Goal: Task Accomplishment & Management: Use online tool/utility

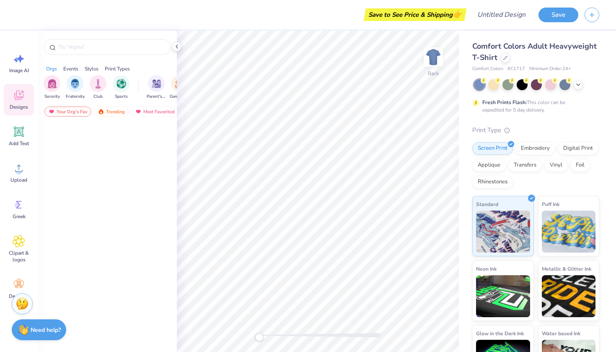
click at [21, 92] on icon at bounding box center [19, 95] width 13 height 13
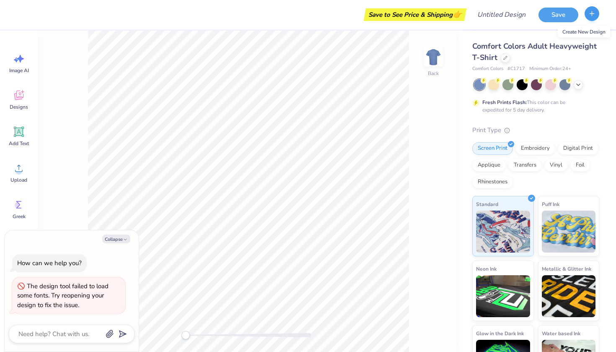
click at [593, 11] on icon "button" at bounding box center [591, 13] width 7 height 7
click at [14, 86] on div "Designs" at bounding box center [19, 99] width 30 height 31
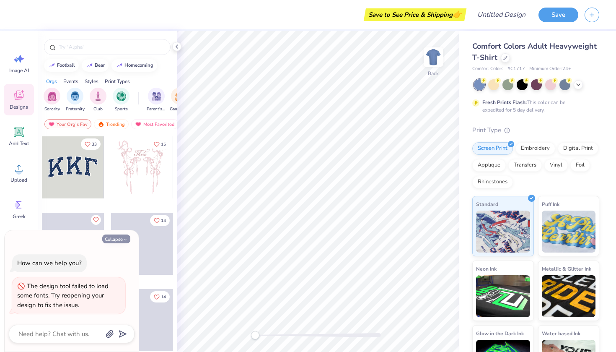
click at [130, 239] on button "Collapse" at bounding box center [116, 238] width 28 height 9
type textarea "x"
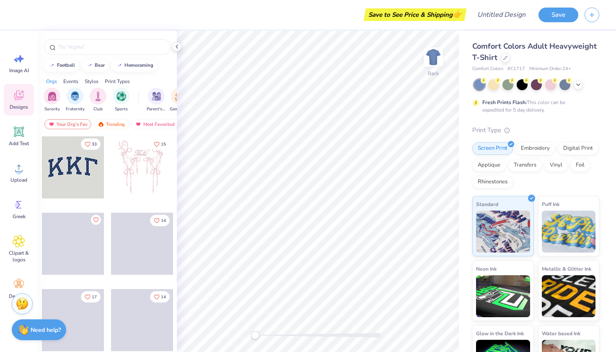
click at [95, 83] on div "Styles" at bounding box center [92, 82] width 14 height 8
click at [93, 79] on div "Styles" at bounding box center [92, 82] width 14 height 8
click at [54, 96] on img "filter for Classic" at bounding box center [52, 96] width 10 height 10
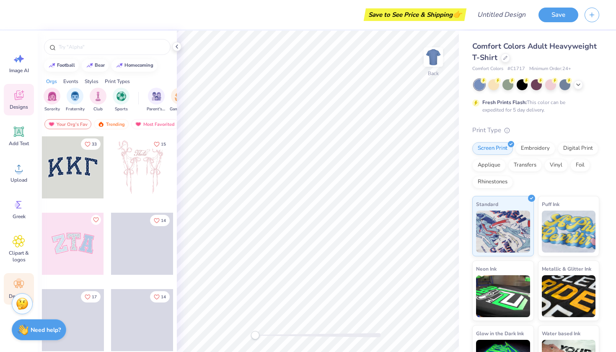
click at [15, 280] on icon at bounding box center [19, 284] width 13 height 13
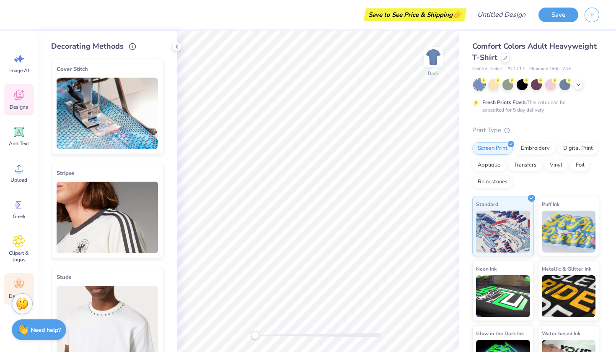
click at [20, 102] on div "Designs" at bounding box center [19, 99] width 30 height 31
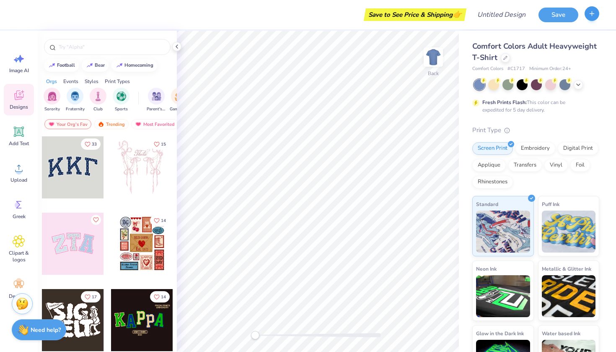
click at [588, 10] on button "button" at bounding box center [592, 13] width 15 height 15
click at [493, 70] on span "Comfort Colors" at bounding box center [487, 68] width 31 height 7
click at [506, 55] on icon at bounding box center [505, 56] width 3 height 3
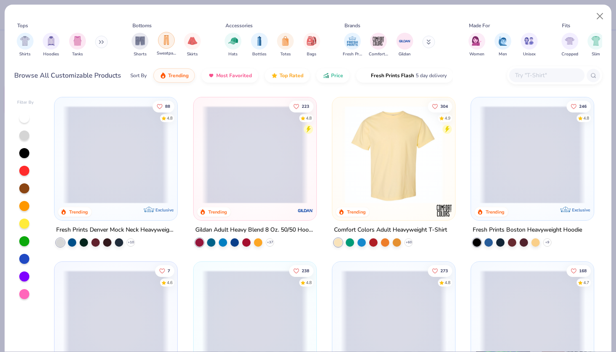
click at [167, 39] on img "filter for Sweatpants" at bounding box center [166, 40] width 9 height 10
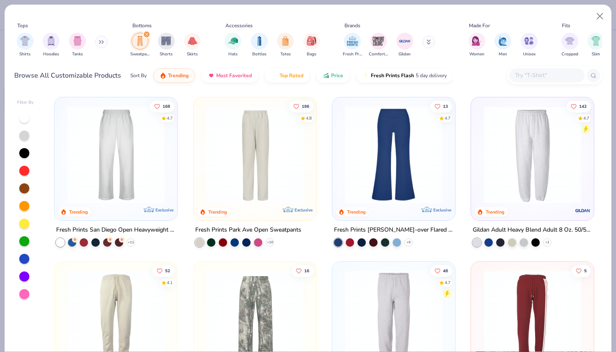
click at [488, 134] on img at bounding box center [532, 155] width 106 height 98
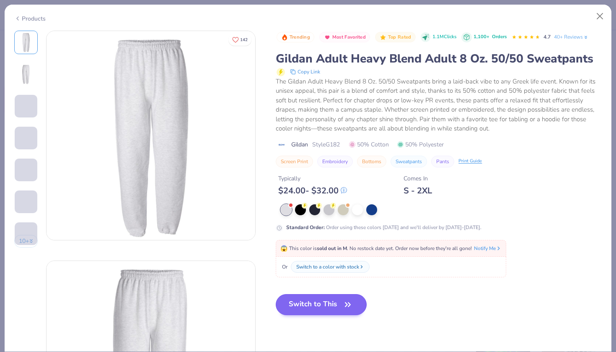
click at [325, 303] on button "Switch to This" at bounding box center [321, 304] width 91 height 21
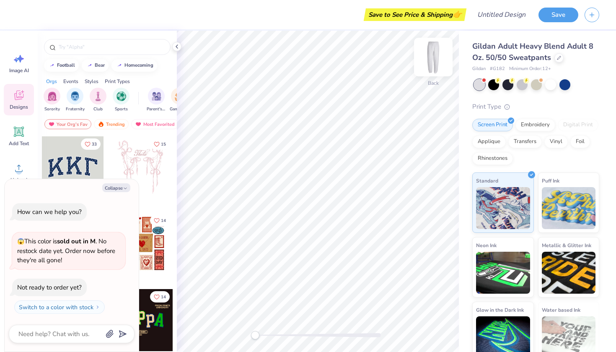
click at [427, 60] on img at bounding box center [434, 57] width 34 height 34
click at [119, 186] on button "Collapse" at bounding box center [116, 187] width 28 height 9
type textarea "x"
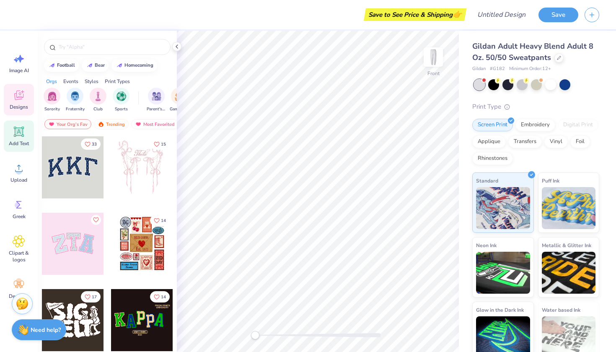
click at [21, 133] on icon at bounding box center [19, 132] width 8 height 8
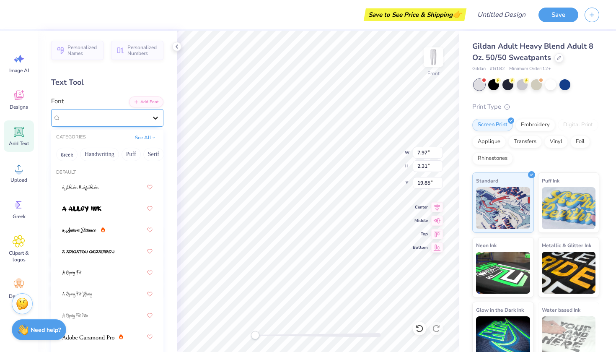
click at [155, 117] on icon at bounding box center [155, 118] width 8 height 8
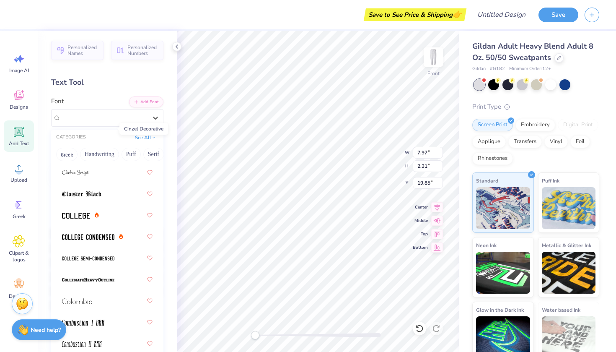
scroll to position [1512, 0]
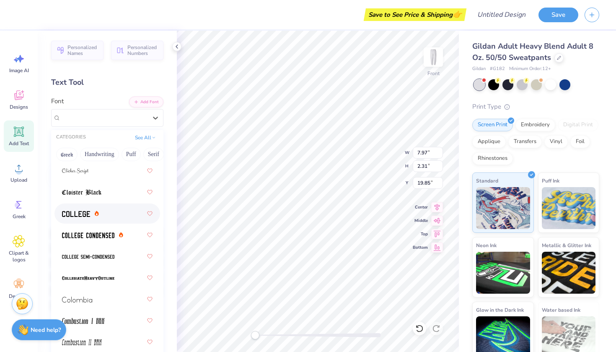
click at [111, 208] on div at bounding box center [107, 213] width 91 height 15
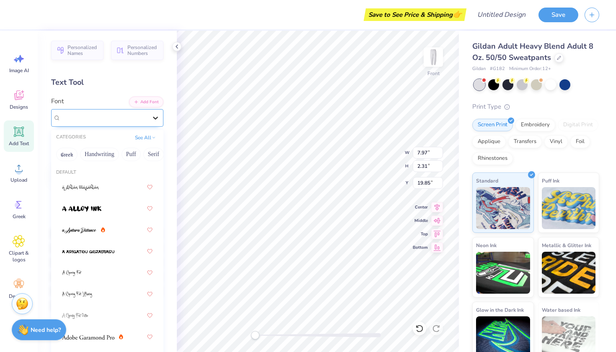
click at [156, 117] on icon at bounding box center [155, 118] width 8 height 8
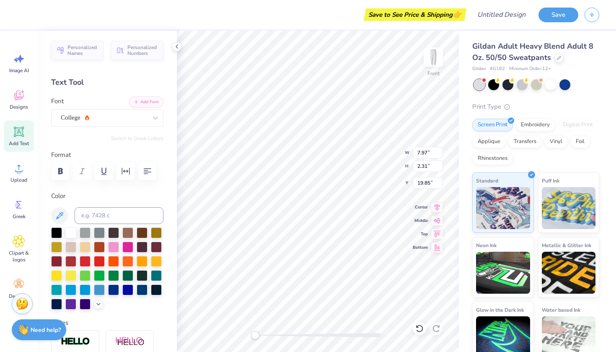
scroll to position [0, 1]
type textarea "Blind brook"
click at [129, 291] on div at bounding box center [127, 288] width 11 height 11
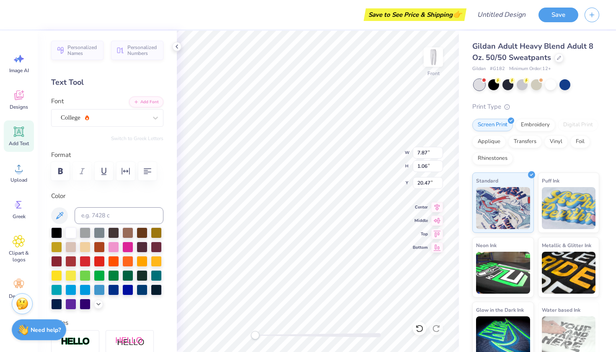
type input "5.20"
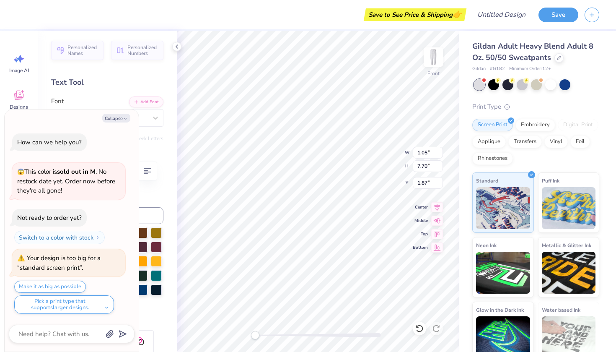
type textarea "x"
type input "1.05"
type input "7.70"
type input "1.87"
click at [120, 120] on button "Collapse" at bounding box center [116, 118] width 28 height 9
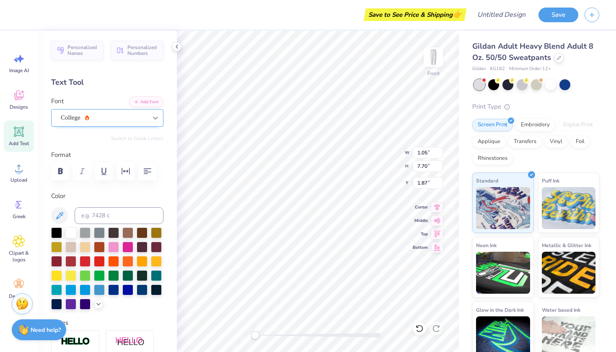
type textarea "x"
type input "1.48"
type input "10.88"
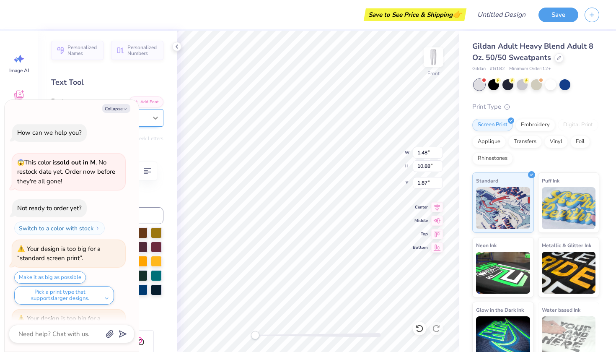
scroll to position [58, 0]
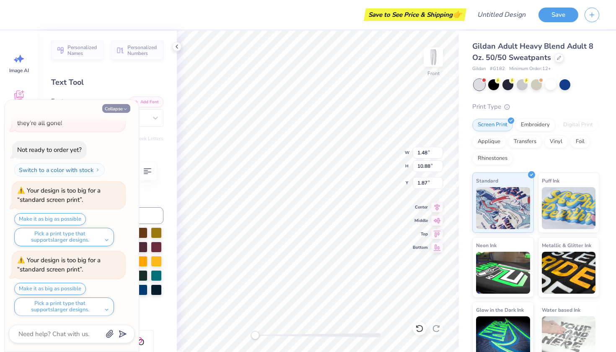
click at [122, 111] on button "Collapse" at bounding box center [116, 108] width 28 height 9
type textarea "x"
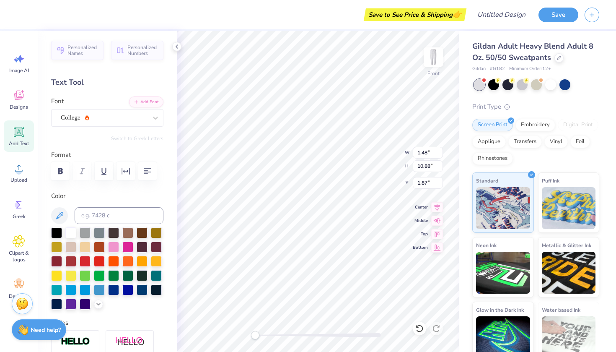
scroll to position [0, 0]
type textarea "ok"
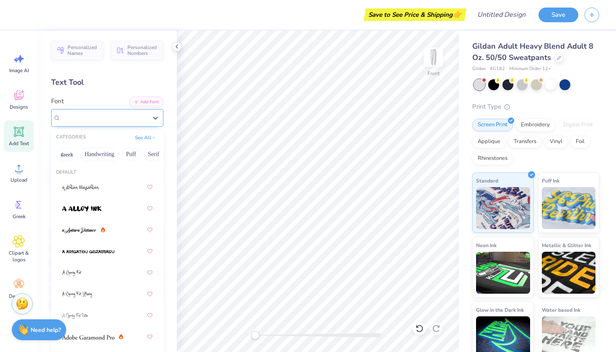
click at [141, 112] on div at bounding box center [104, 117] width 86 height 11
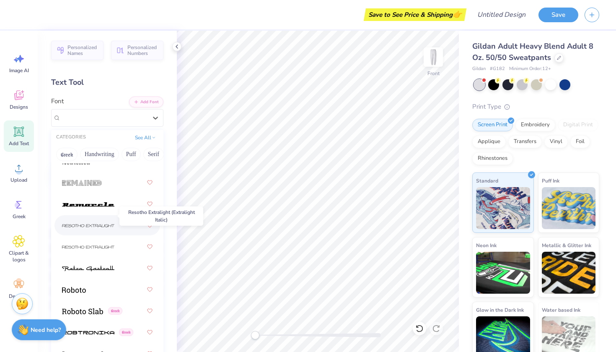
scroll to position [5240, 0]
click at [102, 206] on img at bounding box center [88, 205] width 52 height 6
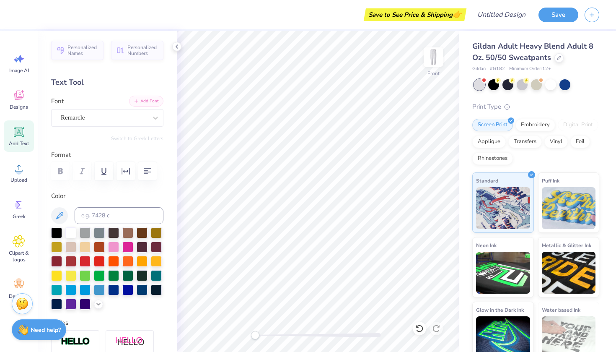
click at [148, 101] on button "Add Font" at bounding box center [146, 101] width 34 height 11
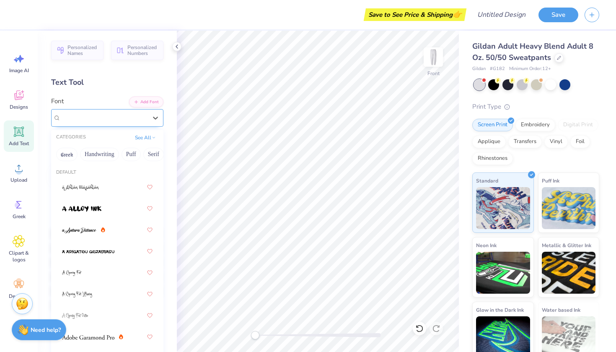
click at [85, 119] on span "Remarcle" at bounding box center [73, 118] width 24 height 10
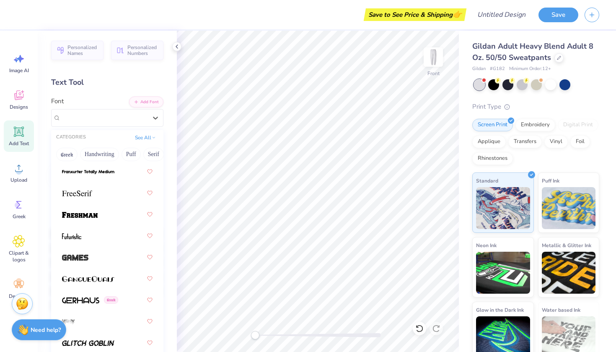
scroll to position [2625, 0]
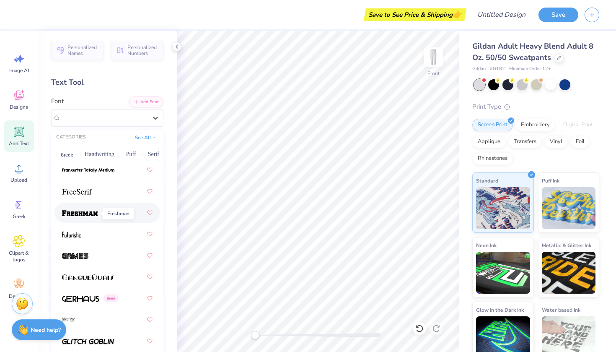
click at [98, 216] on img at bounding box center [80, 213] width 36 height 6
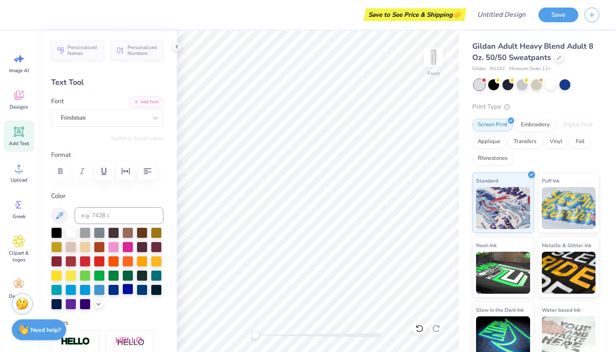
click at [125, 288] on div at bounding box center [127, 288] width 11 height 11
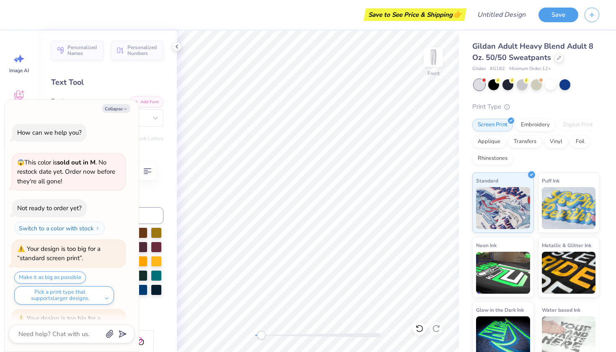
scroll to position [109, 0]
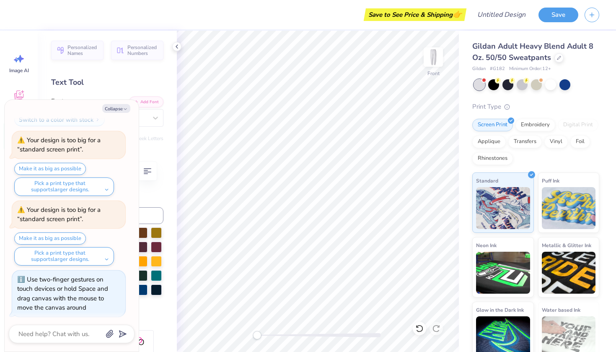
click at [257, 334] on div at bounding box center [318, 335] width 126 height 4
click at [192, 334] on div "Front" at bounding box center [318, 191] width 282 height 321
click at [116, 109] on button "Collapse" at bounding box center [116, 108] width 28 height 9
type textarea "x"
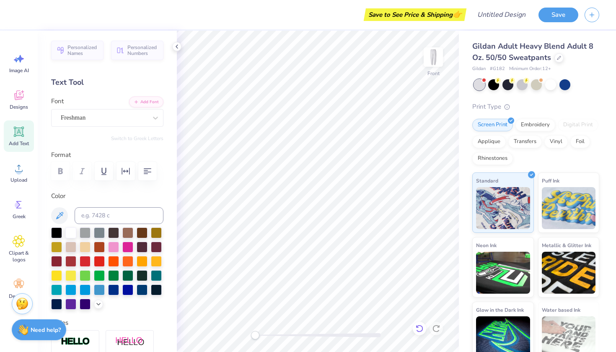
click at [420, 333] on div at bounding box center [419, 327] width 13 height 13
click at [420, 329] on icon at bounding box center [419, 328] width 8 height 8
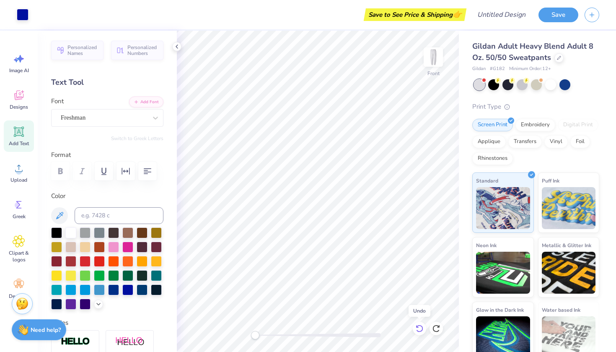
click at [420, 329] on icon at bounding box center [419, 328] width 8 height 8
type textarea "B"
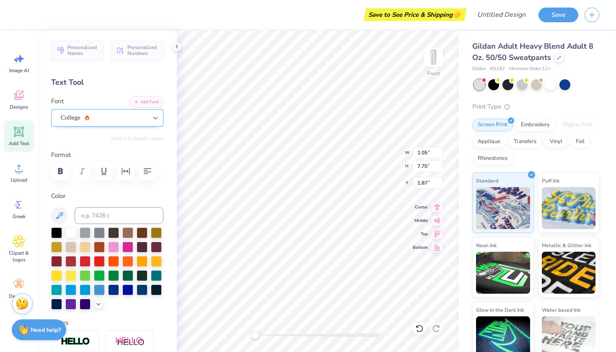
click at [161, 114] on div at bounding box center [155, 117] width 15 height 15
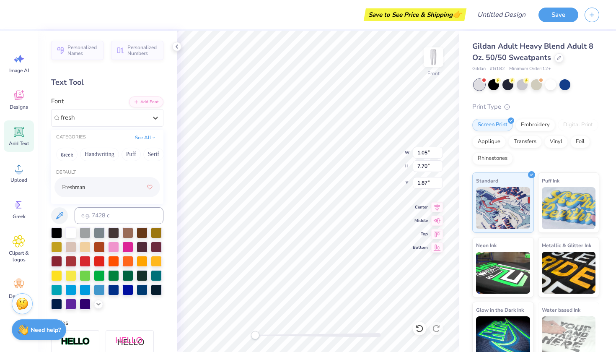
click at [107, 183] on div "Freshman" at bounding box center [107, 186] width 91 height 15
type input "fresh"
type textarea "BLIND BROOK"
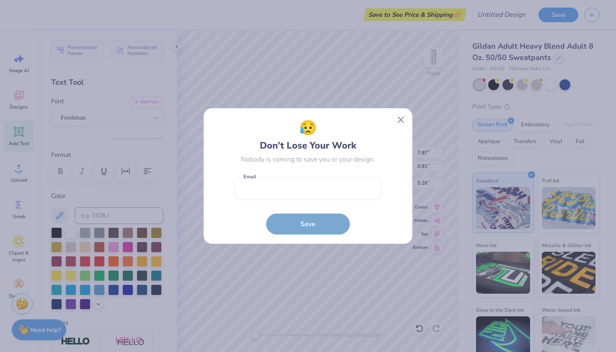
click at [260, 99] on div "😥 Don’t Lose Your Work Nobody is coming to save you or your design. Email is a …" at bounding box center [308, 176] width 616 height 352
click at [398, 121] on button "Close" at bounding box center [401, 120] width 16 height 16
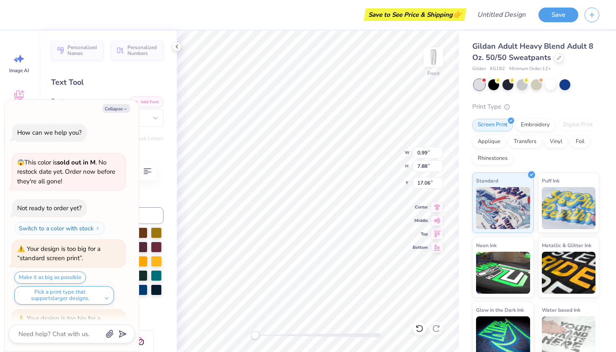
scroll to position [178, 0]
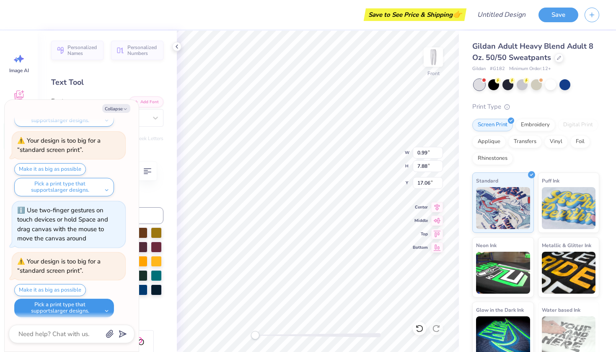
drag, startPoint x: 92, startPoint y: 309, endPoint x: 104, endPoint y: 303, distance: 13.9
click at [92, 309] on button "Pick a print type that supports larger designs." at bounding box center [64, 307] width 100 height 18
click at [104, 303] on button "Pick a print type that supports larger designs." at bounding box center [64, 307] width 100 height 18
click at [105, 303] on button "Pick a print type that supports larger designs." at bounding box center [64, 307] width 100 height 18
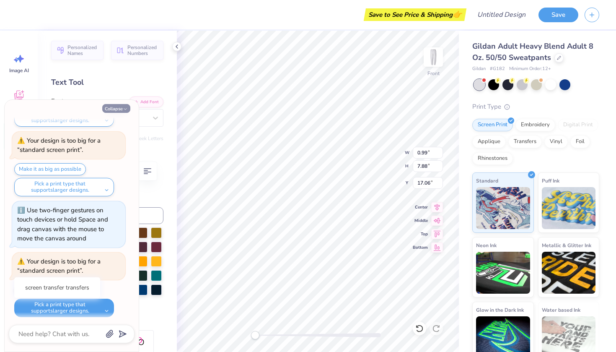
click at [122, 106] on button "Collapse" at bounding box center [116, 108] width 28 height 9
type textarea "x"
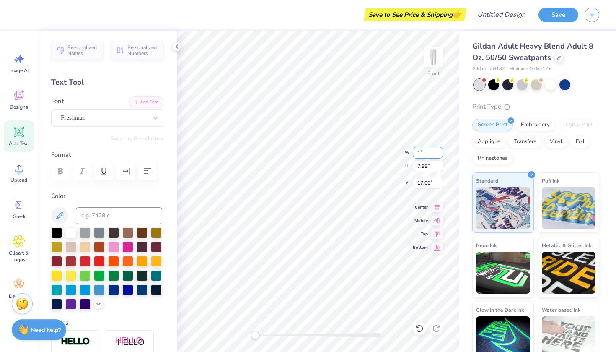
click at [440, 150] on input "1" at bounding box center [428, 153] width 30 height 12
click at [440, 150] on input "1.01" at bounding box center [428, 153] width 30 height 12
click at [440, 150] on input "1.02" at bounding box center [428, 153] width 30 height 12
click at [440, 150] on input "1.03" at bounding box center [428, 153] width 30 height 12
click at [440, 150] on input "1.04" at bounding box center [428, 153] width 30 height 12
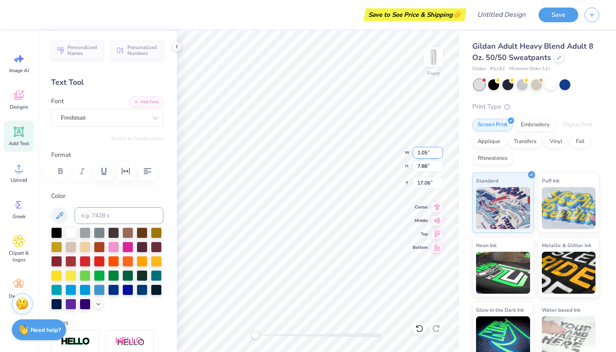
click at [440, 150] on input "1.05" at bounding box center [428, 153] width 30 height 12
click at [440, 150] on input "1.49" at bounding box center [428, 153] width 30 height 12
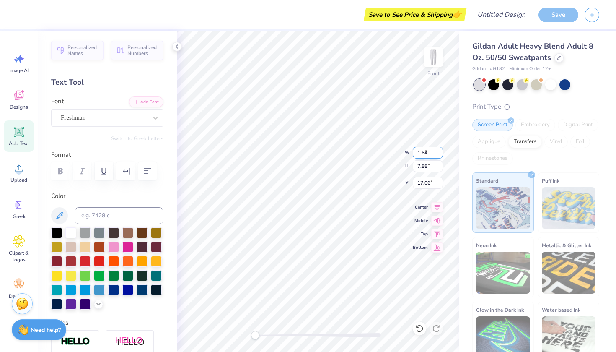
click at [440, 150] on input "1.64" at bounding box center [428, 153] width 30 height 12
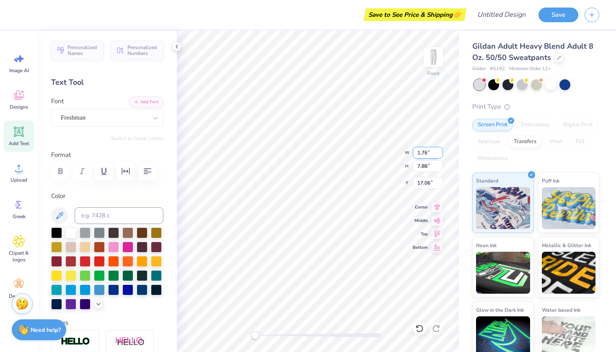
type input "1.77"
click at [440, 150] on input "1.77" at bounding box center [428, 153] width 30 height 12
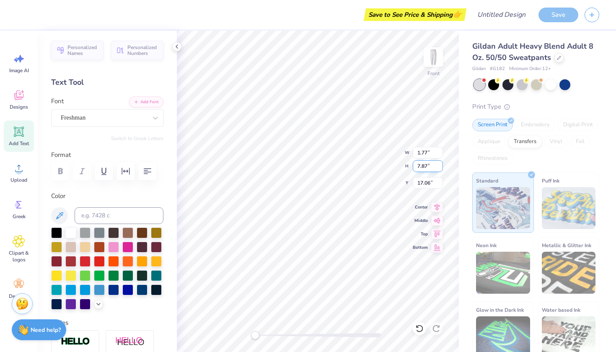
click at [441, 166] on input "7.87" at bounding box center [428, 166] width 30 height 12
type input "8.01"
click at [440, 164] on input "8.01" at bounding box center [428, 166] width 30 height 12
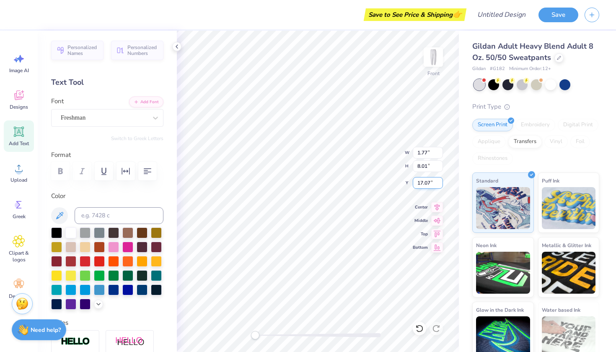
click at [440, 181] on input "17.07" at bounding box center [428, 183] width 30 height 12
type input "17.17"
click at [440, 181] on input "17.17" at bounding box center [428, 183] width 30 height 12
click at [440, 150] on input "1.84" at bounding box center [428, 153] width 30 height 12
click at [441, 149] on input "1.86" at bounding box center [428, 153] width 30 height 12
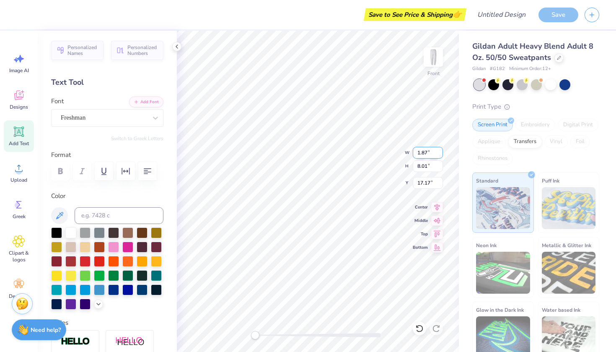
click at [439, 151] on input "1.87" at bounding box center [428, 153] width 30 height 12
click at [439, 151] on input "1.88" at bounding box center [428, 153] width 30 height 12
click at [439, 151] on input "1.89" at bounding box center [428, 153] width 30 height 12
click at [439, 151] on input "1.9" at bounding box center [428, 153] width 30 height 12
click at [439, 151] on input "1.91" at bounding box center [428, 153] width 30 height 12
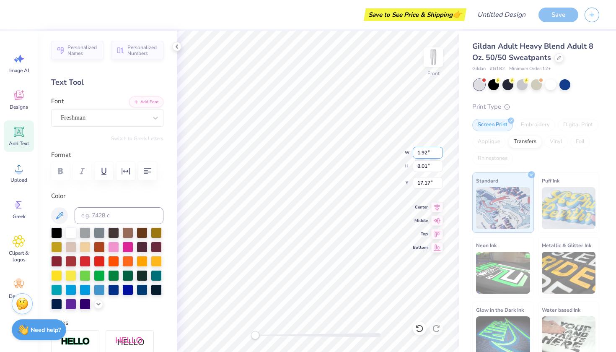
click at [439, 151] on input "1.92" at bounding box center [428, 153] width 30 height 12
click at [439, 151] on input "1.93" at bounding box center [428, 153] width 30 height 12
click at [439, 151] on input "1.94" at bounding box center [428, 153] width 30 height 12
click at [439, 151] on input "1.95" at bounding box center [428, 153] width 30 height 12
click at [439, 151] on input "1.96" at bounding box center [428, 153] width 30 height 12
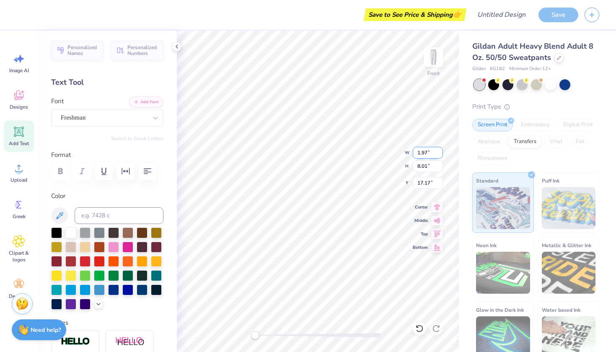
click at [439, 151] on input "1.97" at bounding box center [428, 153] width 30 height 12
click at [439, 151] on input "1.98" at bounding box center [428, 153] width 30 height 12
click at [439, 151] on input "1.99" at bounding box center [428, 153] width 30 height 12
click at [439, 151] on input "2" at bounding box center [428, 153] width 30 height 12
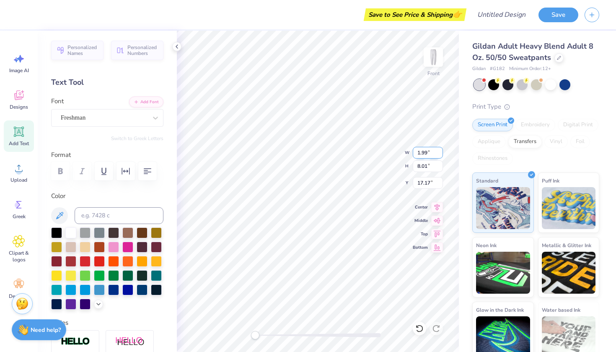
click at [440, 154] on input "1.99" at bounding box center [428, 153] width 30 height 12
click at [440, 151] on input "2" at bounding box center [428, 153] width 30 height 12
click at [440, 154] on input "1.99" at bounding box center [428, 153] width 30 height 12
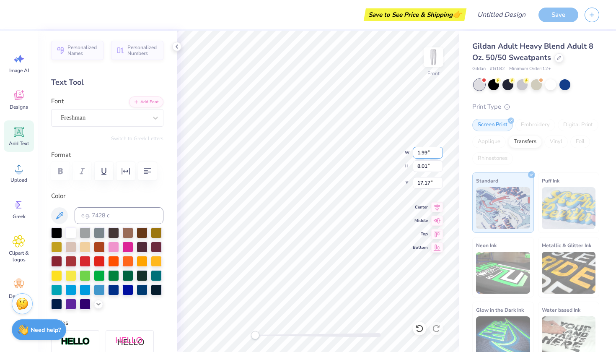
type input "2"
click at [441, 149] on input "2" at bounding box center [428, 153] width 30 height 12
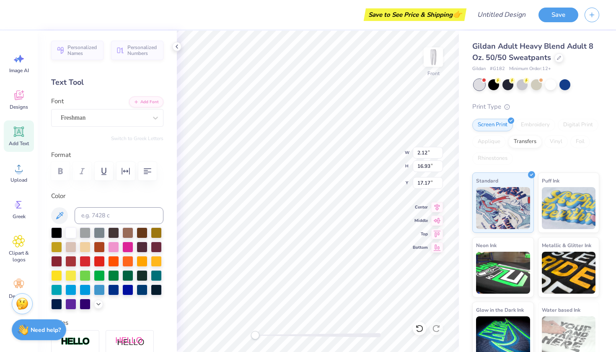
type textarea "x"
type input "2.26"
type input "18.00"
type input "16.63"
type textarea "x"
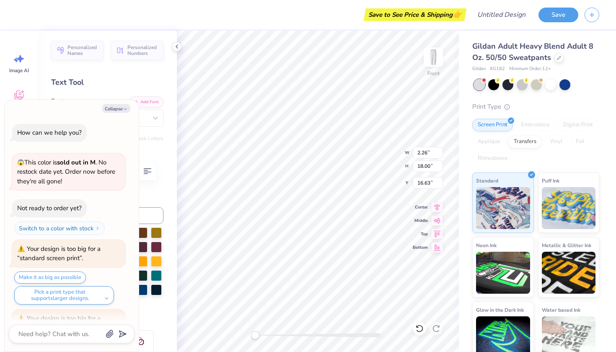
scroll to position [247, 0]
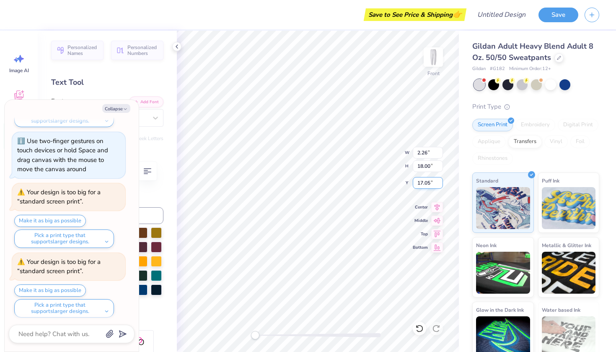
click at [440, 181] on input "17.05" at bounding box center [428, 183] width 30 height 12
type input "17.06"
click at [440, 181] on input "17.06" at bounding box center [428, 183] width 30 height 12
type textarea "x"
type input "18"
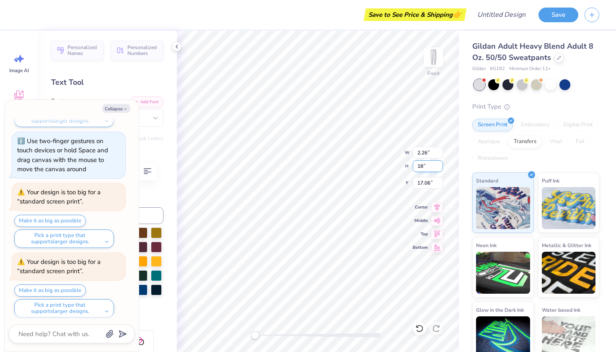
click at [440, 164] on input "18" at bounding box center [428, 166] width 30 height 12
click at [117, 112] on button "Collapse" at bounding box center [116, 108] width 28 height 9
type textarea "x"
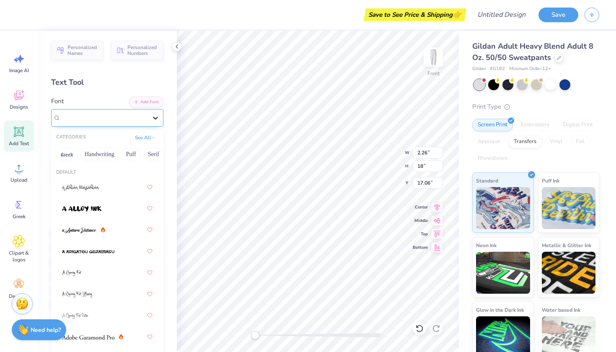
click at [151, 122] on div at bounding box center [155, 117] width 15 height 15
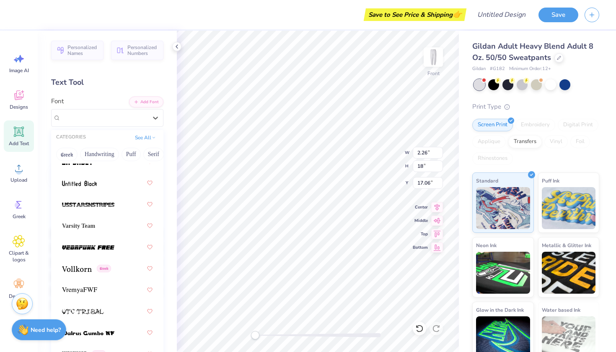
scroll to position [6309, 0]
click at [91, 224] on span "Varsity Team" at bounding box center [78, 225] width 33 height 9
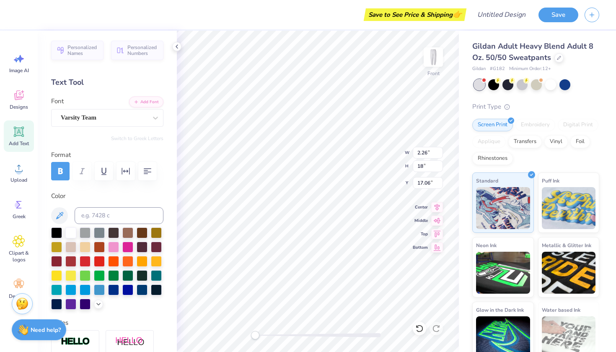
scroll to position [0, 0]
type textarea "B"
type textarea "blind brook"
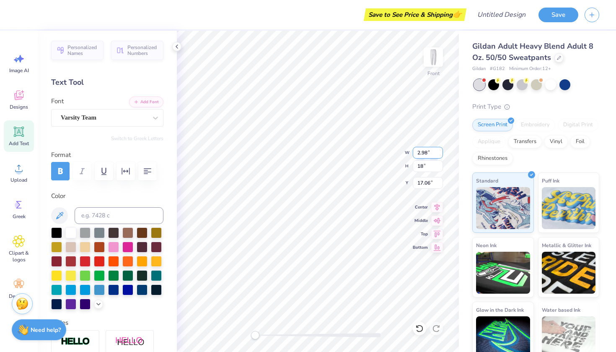
click at [440, 151] on input "2.98" at bounding box center [428, 153] width 30 height 12
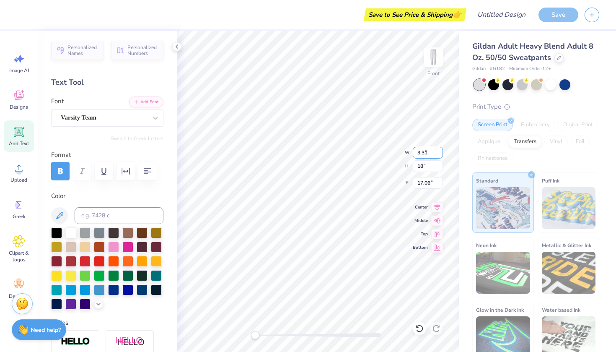
click at [439, 152] on input "3.31" at bounding box center [428, 153] width 30 height 12
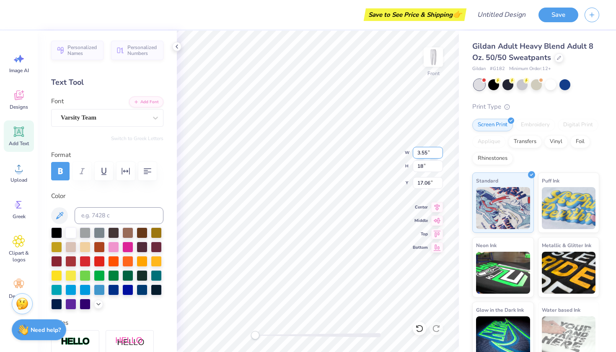
type input "3.56"
click at [440, 150] on input "3.56" at bounding box center [428, 153] width 30 height 12
type textarea "x"
type input "2.34"
type input "18.00"
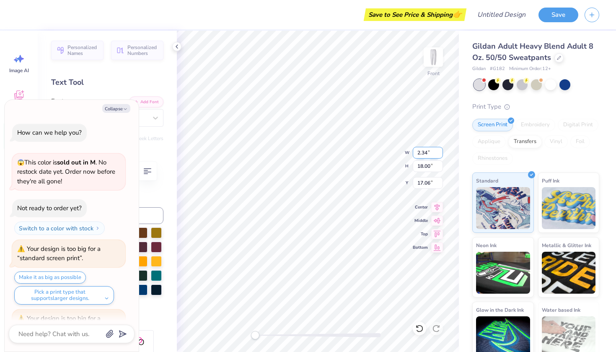
scroll to position [316, 0]
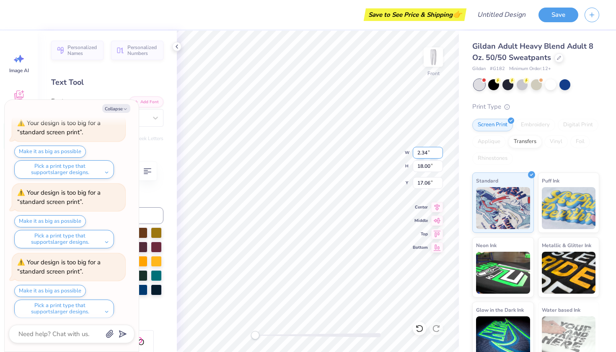
type textarea "x"
type input "18"
click at [440, 163] on input "18" at bounding box center [428, 166] width 30 height 12
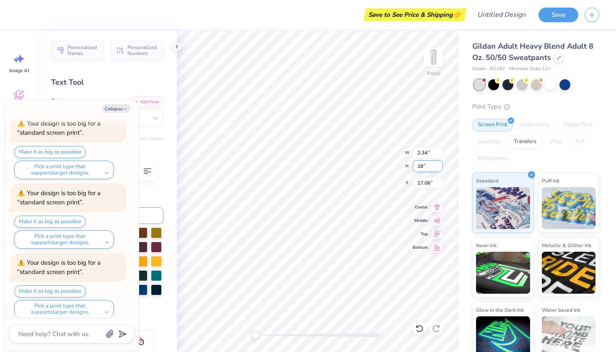
click at [440, 163] on input "18" at bounding box center [428, 166] width 30 height 12
click at [440, 164] on input "18" at bounding box center [428, 166] width 30 height 12
type input "17.07"
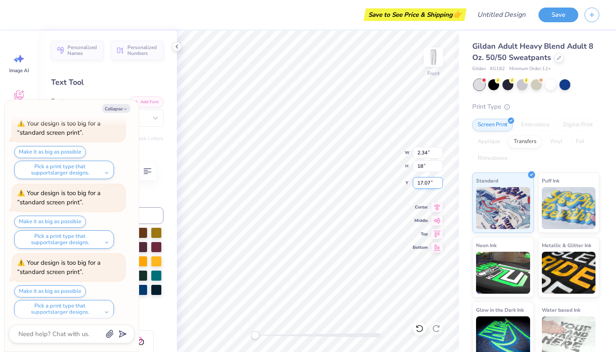
type textarea "x"
type input "17.94"
click at [440, 181] on input "17.94" at bounding box center [428, 183] width 30 height 12
type textarea "x"
click at [440, 165] on input "18" at bounding box center [428, 166] width 30 height 12
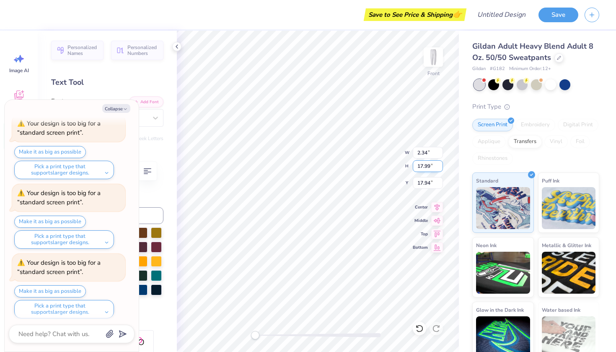
click at [440, 168] on input "17.99" at bounding box center [428, 166] width 30 height 12
click at [440, 168] on input "17.98" at bounding box center [428, 166] width 30 height 12
click at [439, 165] on input "17.99" at bounding box center [428, 166] width 30 height 12
type input "18"
click at [439, 165] on input "18" at bounding box center [428, 166] width 30 height 12
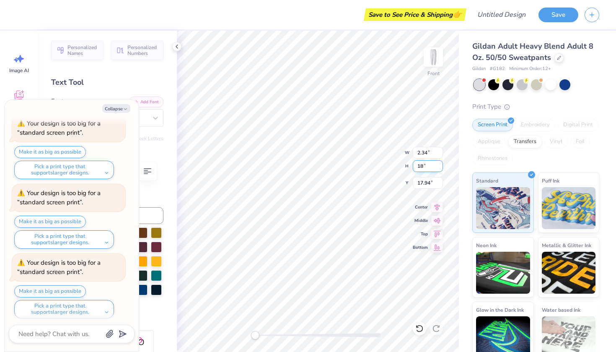
click at [439, 165] on input "18" at bounding box center [428, 166] width 30 height 12
type input "2.35"
type textarea "x"
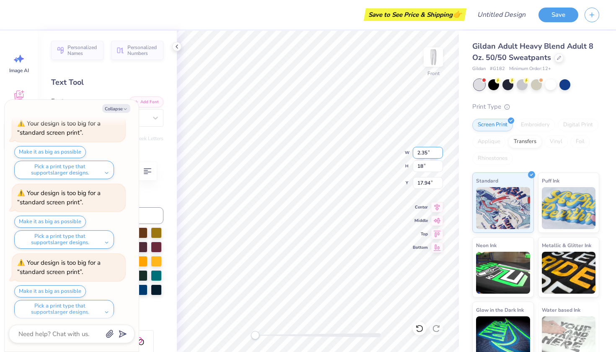
click at [440, 152] on input "2.35" at bounding box center [428, 153] width 30 height 12
click at [440, 152] on input "2.36" at bounding box center [428, 153] width 30 height 12
type input "3"
click at [440, 152] on input "3" at bounding box center [428, 153] width 30 height 12
type textarea "x"
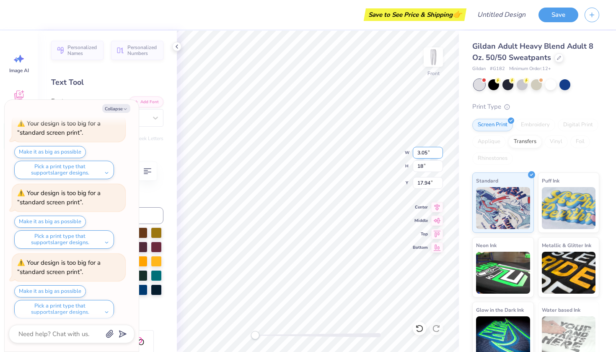
click at [438, 150] on input "3.05" at bounding box center [428, 153] width 30 height 12
click at [438, 150] on input "3.06" at bounding box center [428, 153] width 30 height 12
click at [438, 150] on input "3.07" at bounding box center [428, 153] width 30 height 12
click at [438, 150] on input "3.08" at bounding box center [428, 153] width 30 height 12
click at [438, 150] on input "3.09" at bounding box center [428, 153] width 30 height 12
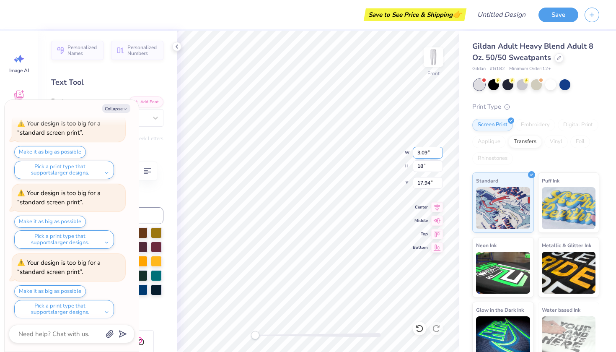
type input "3.1"
click at [438, 150] on input "3.1" at bounding box center [428, 153] width 30 height 12
type textarea "x"
type input "2.85"
click at [441, 153] on input "2.85" at bounding box center [428, 153] width 30 height 12
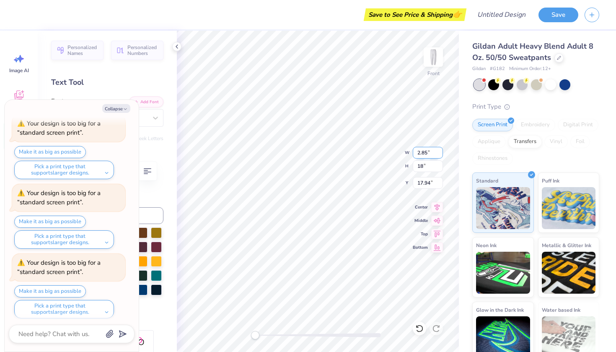
scroll to position [454, 0]
click at [416, 329] on icon at bounding box center [419, 328] width 8 height 8
click at [422, 326] on icon at bounding box center [419, 328] width 7 height 8
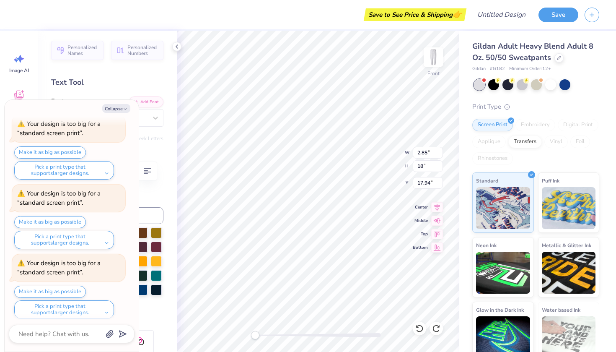
click at [118, 101] on div "Collapse How can we help you? 😱 This color is sold out in M . No restock date y…" at bounding box center [72, 225] width 134 height 251
click at [119, 106] on button "Collapse" at bounding box center [116, 108] width 28 height 9
type textarea "x"
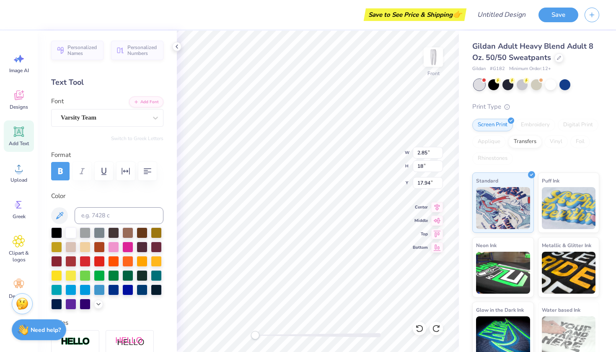
scroll to position [0, 0]
type textarea "b"
click at [146, 108] on div "Font Varsity Team" at bounding box center [107, 111] width 112 height 30
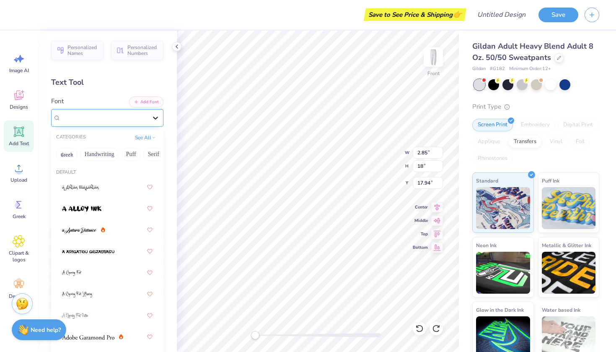
click at [150, 111] on div at bounding box center [155, 117] width 15 height 15
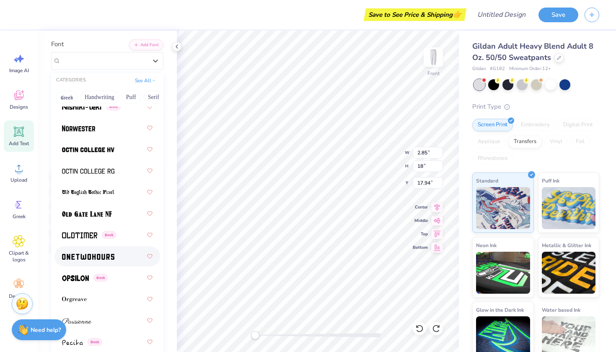
scroll to position [4647, 0]
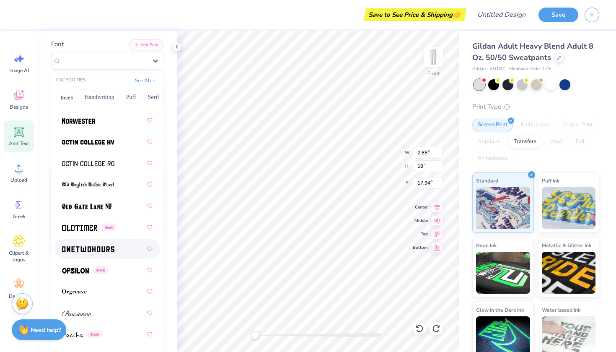
click at [121, 246] on div at bounding box center [107, 248] width 91 height 15
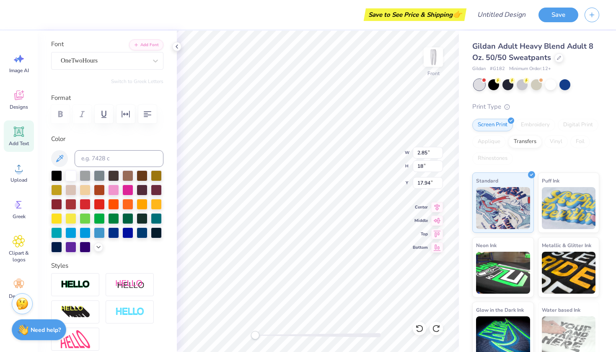
scroll to position [0, 0]
type textarea "b"
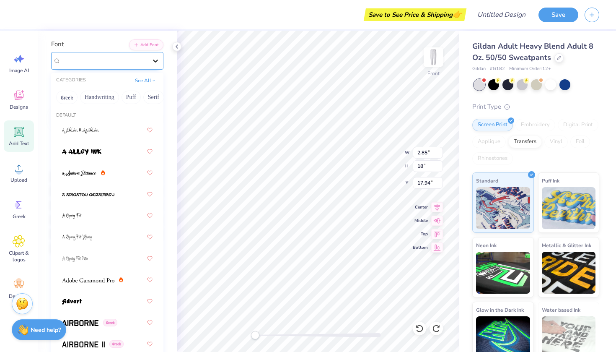
click at [161, 59] on div at bounding box center [155, 60] width 15 height 15
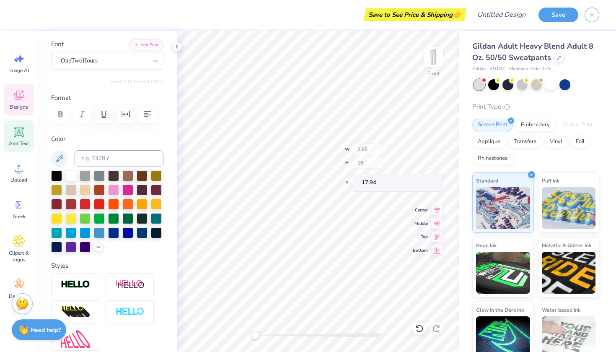
click at [22, 91] on icon at bounding box center [22, 91] width 3 height 3
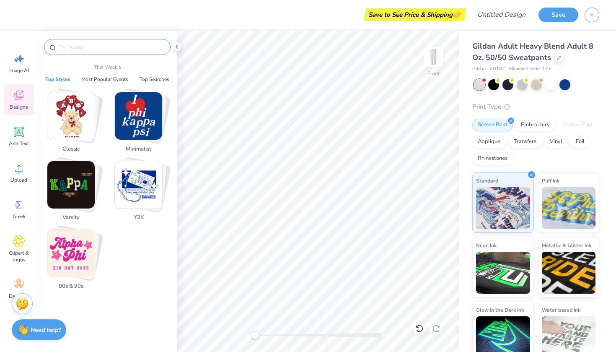
click at [95, 48] on input "text" at bounding box center [111, 47] width 107 height 8
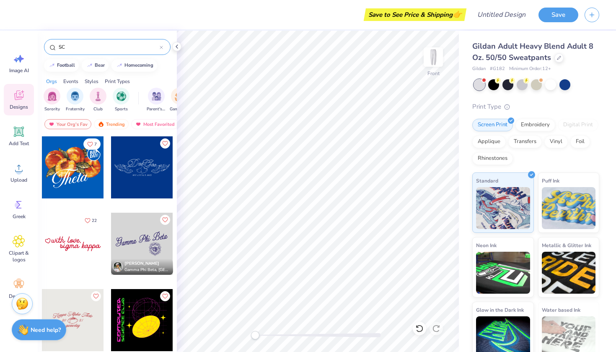
type input "S"
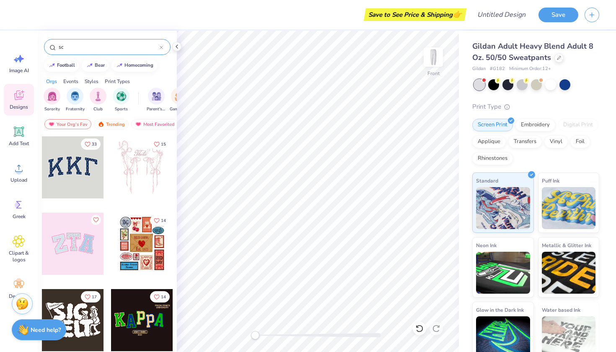
type input "s"
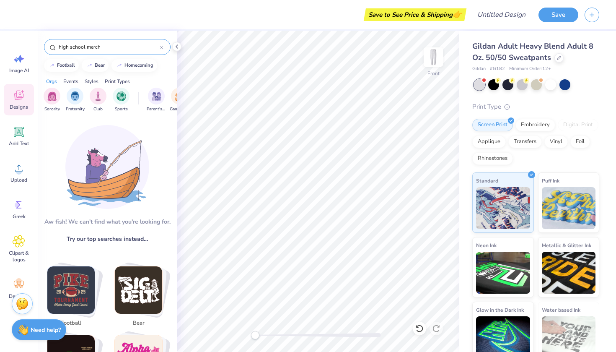
drag, startPoint x: 70, startPoint y: 46, endPoint x: 60, endPoint y: 48, distance: 9.9
click at [60, 48] on input "high school merch" at bounding box center [109, 47] width 102 height 8
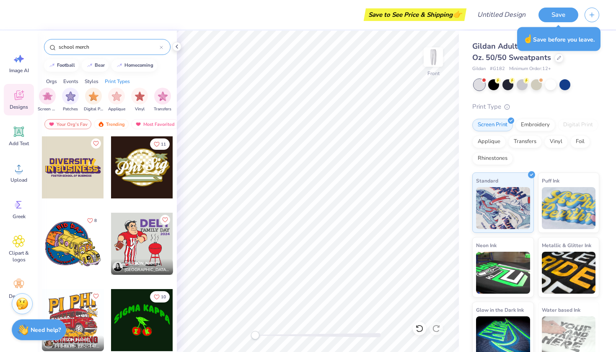
drag, startPoint x: 74, startPoint y: 47, endPoint x: 52, endPoint y: 46, distance: 21.8
type input "merch"
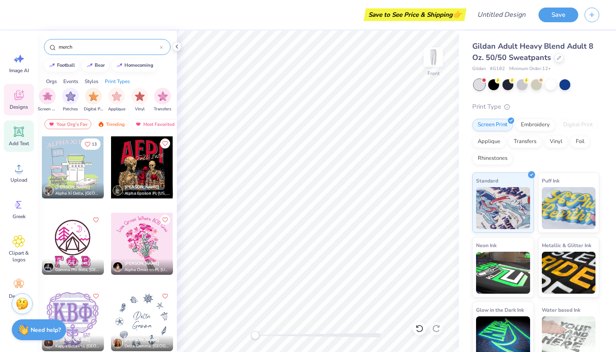
click at [25, 136] on icon at bounding box center [19, 131] width 13 height 13
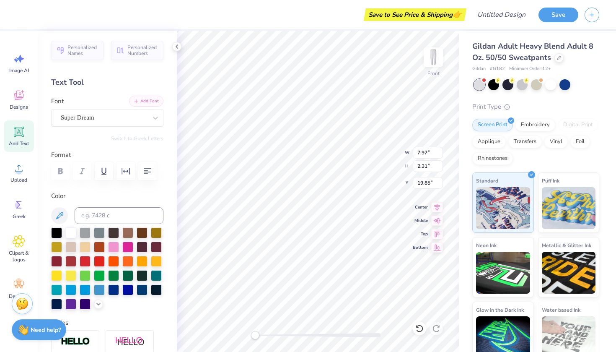
click at [143, 105] on button "Add Font" at bounding box center [146, 101] width 34 height 11
click at [131, 109] on div "Font Super Dream" at bounding box center [107, 111] width 112 height 30
click at [134, 117] on div "Super Dream" at bounding box center [104, 117] width 88 height 13
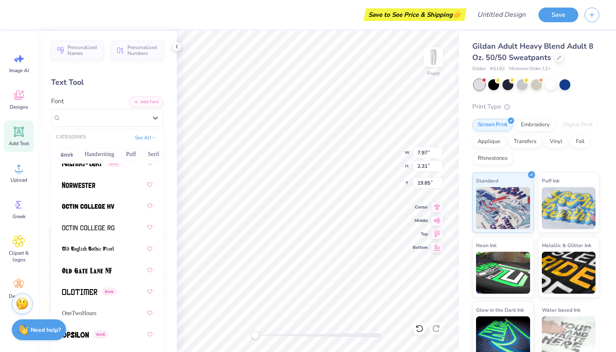
scroll to position [4639, 0]
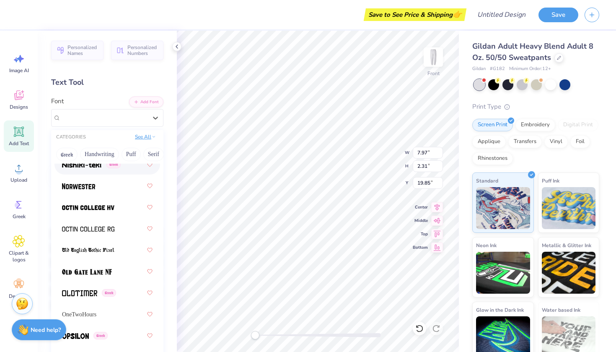
click at [152, 136] on icon at bounding box center [154, 137] width 4 height 4
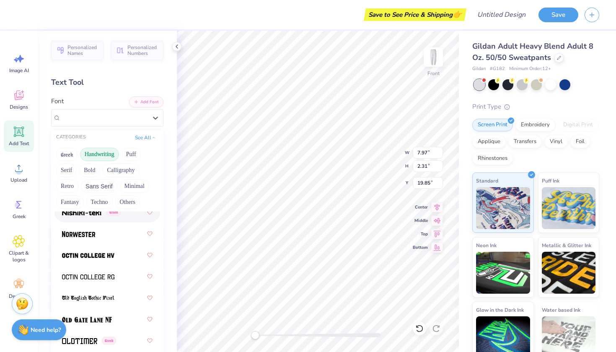
click at [107, 159] on button "Handwriting" at bounding box center [99, 154] width 39 height 13
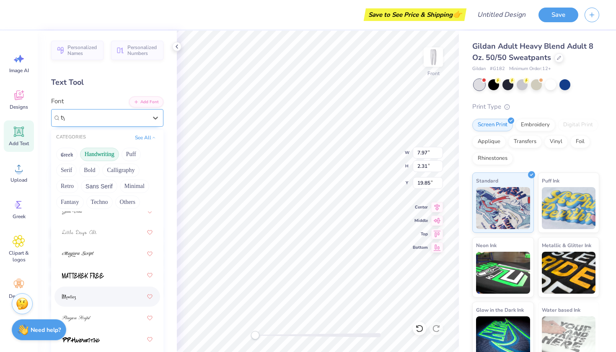
scroll to position [0, 0]
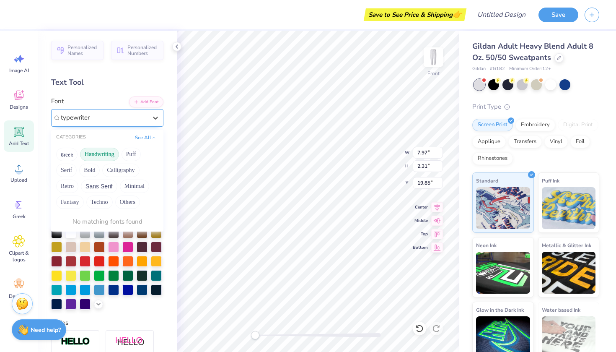
type input "typewriter"
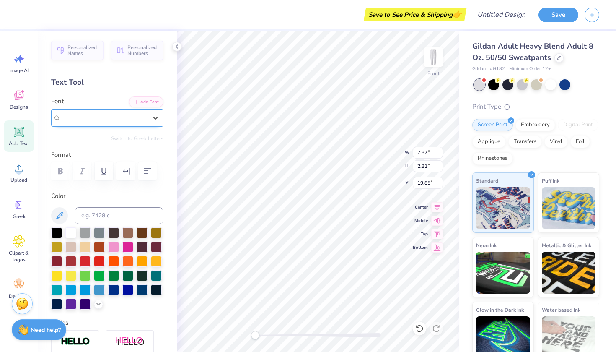
click at [127, 114] on div "Super Dream" at bounding box center [104, 117] width 88 height 13
click at [145, 103] on button "Add Font" at bounding box center [146, 101] width 34 height 11
click at [154, 120] on icon at bounding box center [155, 118] width 8 height 8
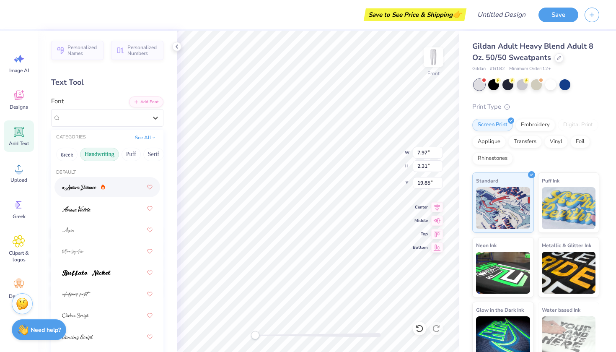
click at [95, 154] on button "Handwriting" at bounding box center [99, 154] width 39 height 13
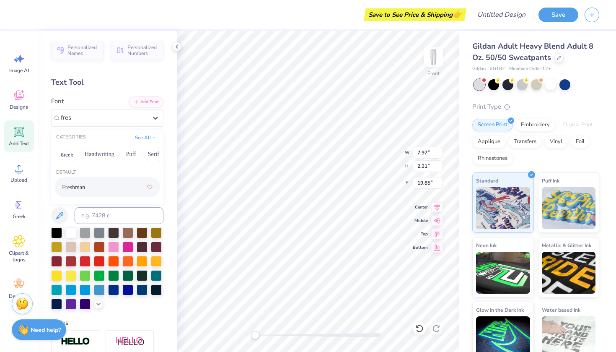
click at [97, 191] on div "Freshman" at bounding box center [107, 186] width 91 height 15
type input "fres"
click at [128, 291] on div at bounding box center [127, 288] width 11 height 11
type textarea "Trojans"
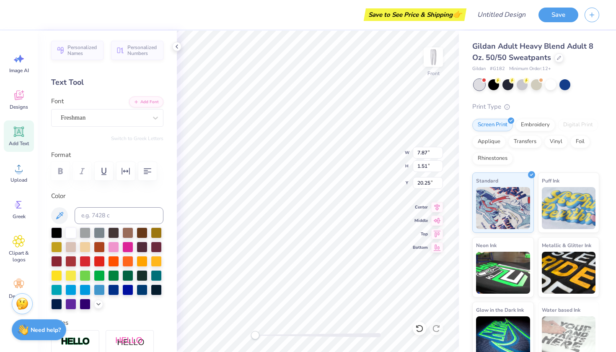
scroll to position [0, 0]
type textarea "T"
type textarea "TROJANS"
click at [440, 245] on div "Front W 7.87 7.87 " H 1.27 1.27 " Y 21.12 21.12 " Center Middle Top Bottom" at bounding box center [318, 191] width 282 height 321
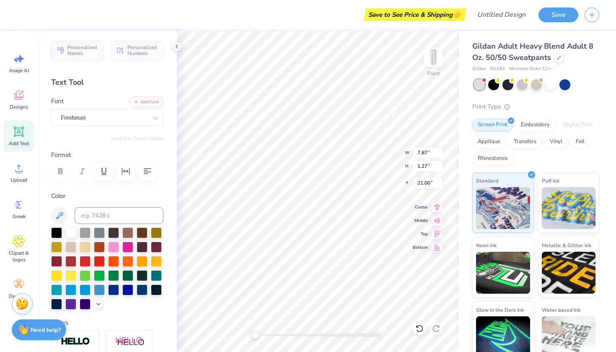
type input "1.32"
type input "7.88"
type input "17.69"
type input "2.99"
type input "17.86"
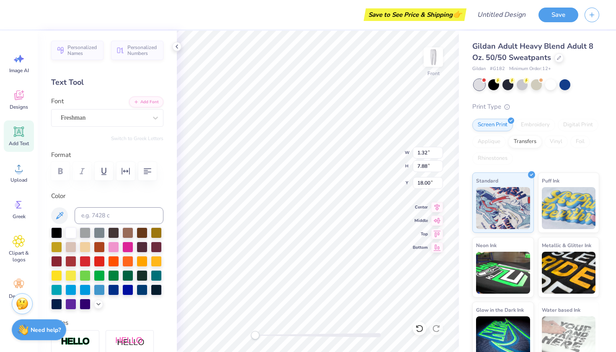
type input "17.99"
click at [433, 53] on img at bounding box center [434, 57] width 34 height 34
click at [437, 61] on img at bounding box center [434, 57] width 34 height 34
click at [42, 331] on strong "Need help?" at bounding box center [46, 328] width 30 height 8
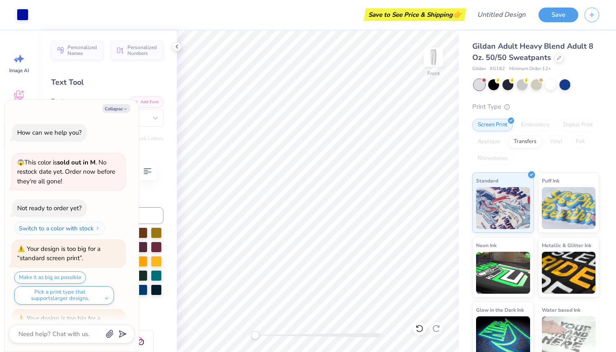
scroll to position [454, 0]
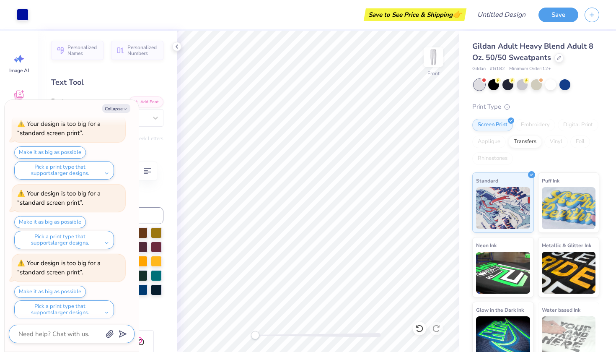
click at [52, 334] on textarea at bounding box center [60, 333] width 85 height 11
type textarea "x"
type textarea "c"
type textarea "x"
type textarea "ca"
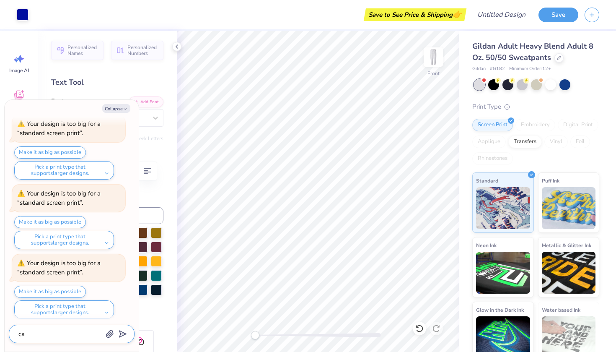
type textarea "x"
type textarea "can"
type textarea "x"
type textarea "can"
type textarea "x"
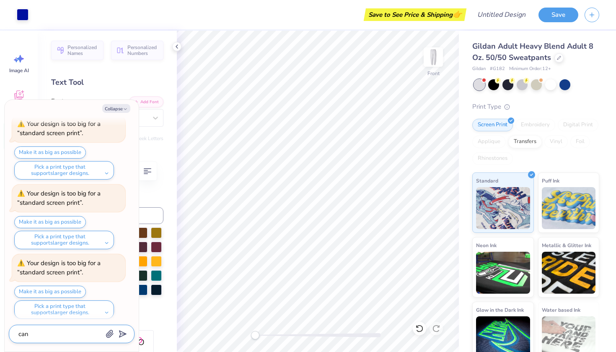
type textarea "can i"
type textarea "x"
type textarea "can I"
type textarea "x"
type textarea "can I p"
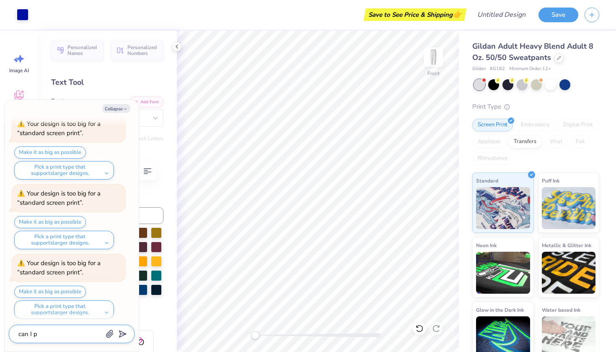
type textarea "x"
type textarea "can I pu"
type textarea "x"
type textarea "can I put"
type textarea "x"
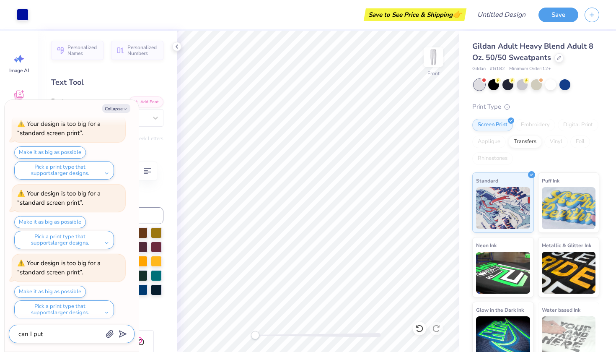
type textarea "can I put"
type textarea "x"
type textarea "can I put a"
type textarea "x"
type textarea "can I put a"
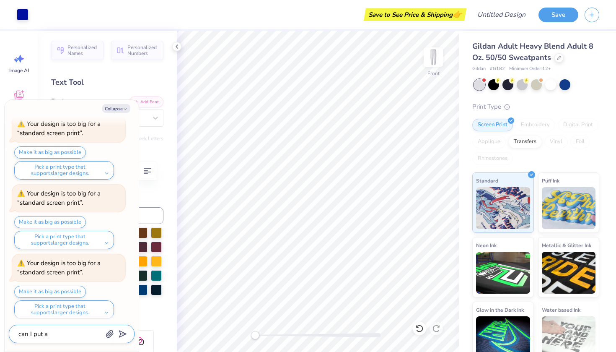
type textarea "x"
type textarea "can I put a w"
type textarea "x"
type textarea "can I put a wo"
type textarea "x"
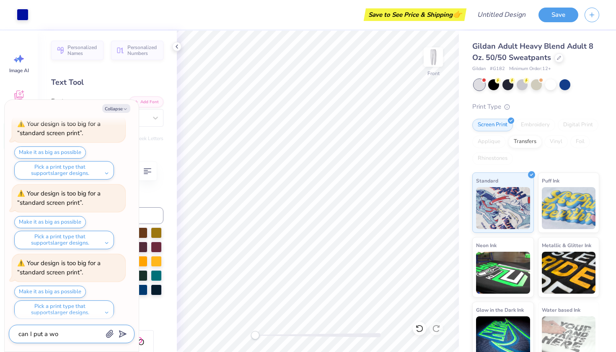
type textarea "can I put a wor"
type textarea "x"
type textarea "can I put a word"
type textarea "x"
type textarea "can I put a word"
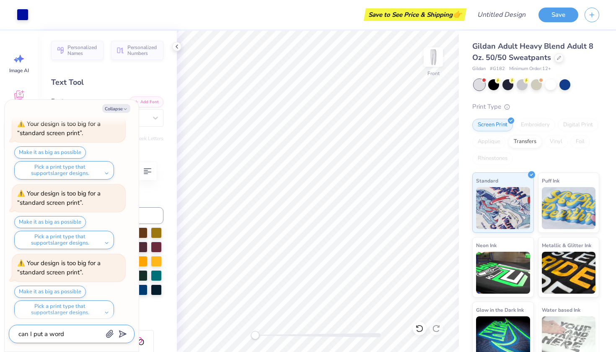
type textarea "x"
type textarea "can I put a word o"
type textarea "x"
type textarea "can I put a word on"
type textarea "x"
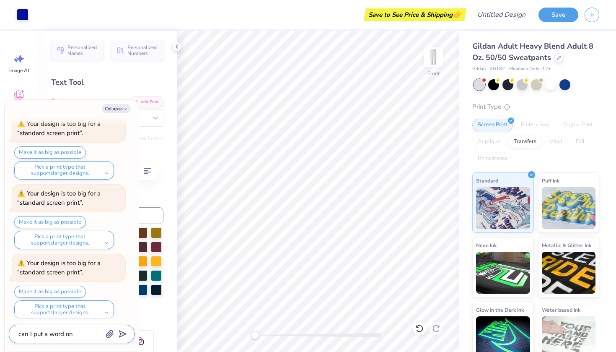
type textarea "can I put a word on"
type textarea "x"
type textarea "can I put a word on t"
type textarea "x"
type textarea "can I put a word on th"
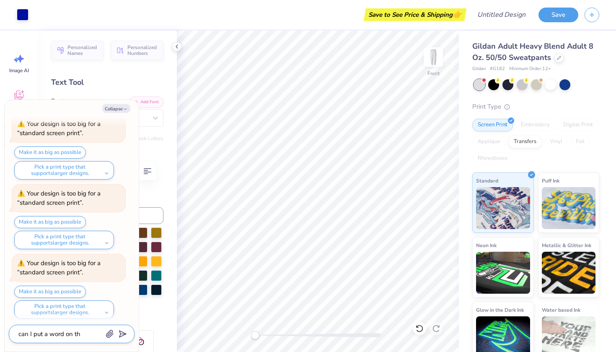
type textarea "x"
type textarea "can I put a word on the"
type textarea "x"
type textarea "can I put a word on the"
type textarea "x"
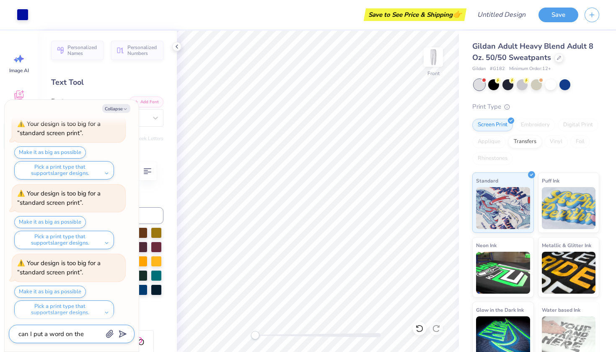
type textarea "can I put a word on the s"
type textarea "x"
type textarea "can I put a word on the si"
type textarea "x"
type textarea "can I put a word on the sid"
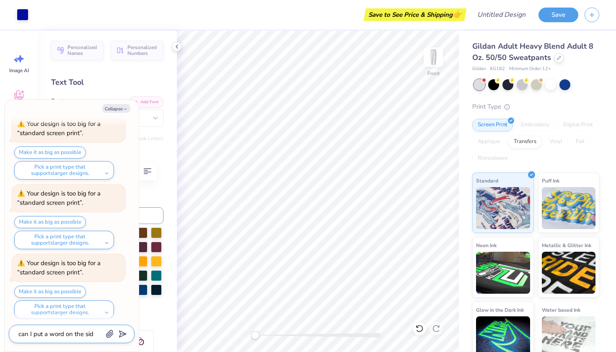
type textarea "x"
type textarea "can I put a word on the side"
type textarea "x"
type textarea "can I put a word on the side"
type textarea "x"
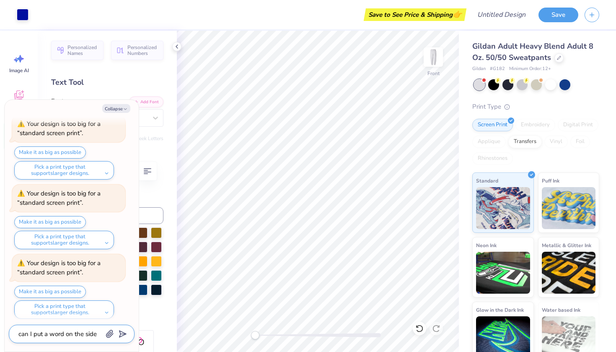
type textarea "can I put a word on the side o"
type textarea "x"
type textarea "can I put a word on the side of"
type textarea "x"
type textarea "can I put a word on the side of"
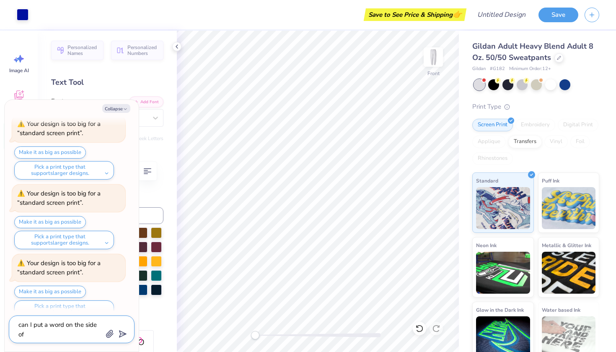
type textarea "x"
type textarea "can I put a word on the side of t"
type textarea "x"
type textarea "can I put a word on the side of th"
type textarea "x"
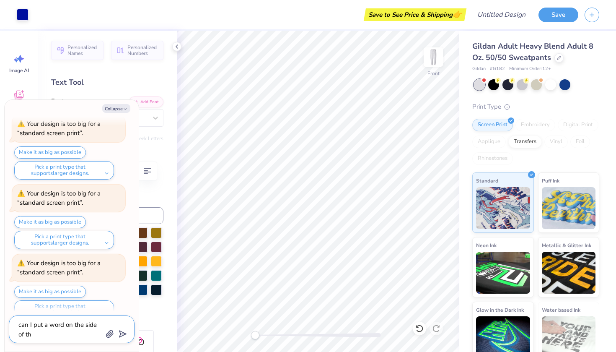
type textarea "can I put a word on the side of the"
type textarea "x"
type textarea "can I put a word on the side of the"
type textarea "x"
type textarea "can I put a word on the side of the s"
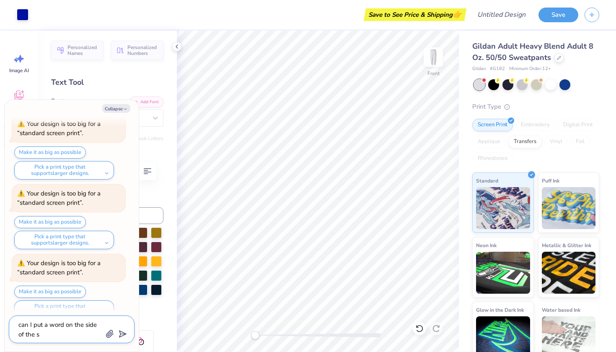
type textarea "x"
type textarea "can I put a word on the side of the sw"
type textarea "x"
type textarea "can I put a word on the side of the swe"
type textarea "x"
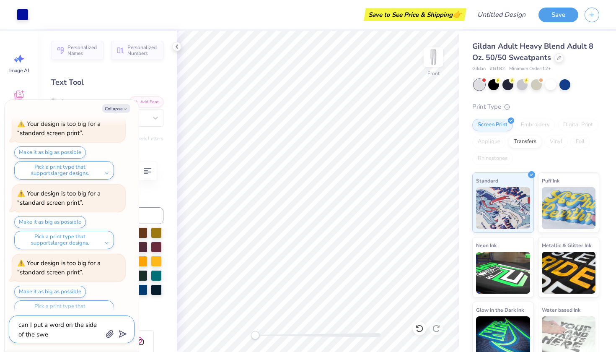
type textarea "can I put a word on the side of the swea"
type textarea "x"
type textarea "can I put a word on the side of the sweat"
type textarea "x"
type textarea "can I put a word on the side of the sweatp"
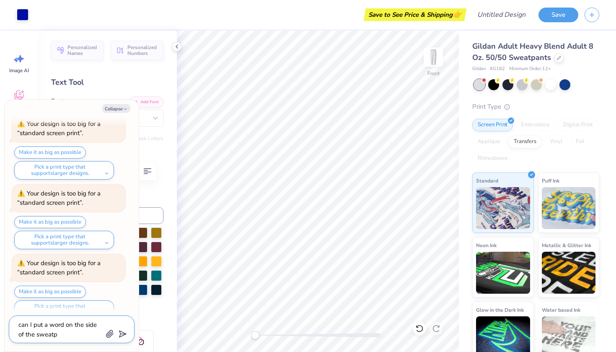
type textarea "x"
type textarea "can I put a word on the side of the sweatpa"
type textarea "x"
type textarea "can I put a word on the side of the sweatpan"
type textarea "x"
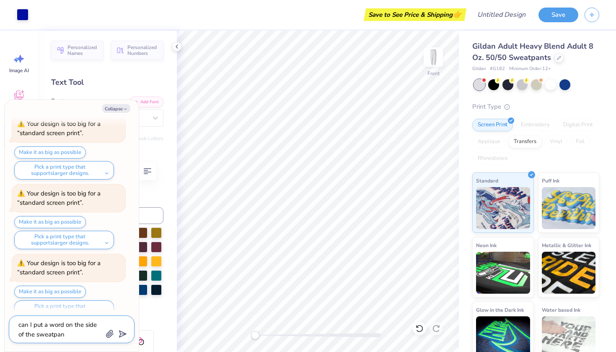
type textarea "can I put a word on the side of the sweatpant"
type textarea "x"
type textarea "can I put a word on the side of the sweatpants"
type textarea "x"
type textarea "can I put a word on the side of the sweatpants?"
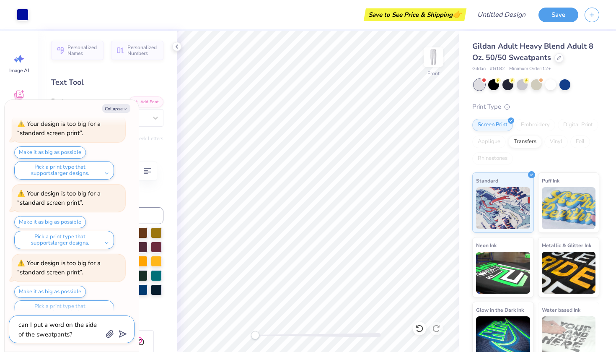
type textarea "x"
type textarea "can I put a word on the side of the sweatpants?"
type textarea "x"
type textarea "can I put a word on the side of the sweatpants? i"
type textarea "x"
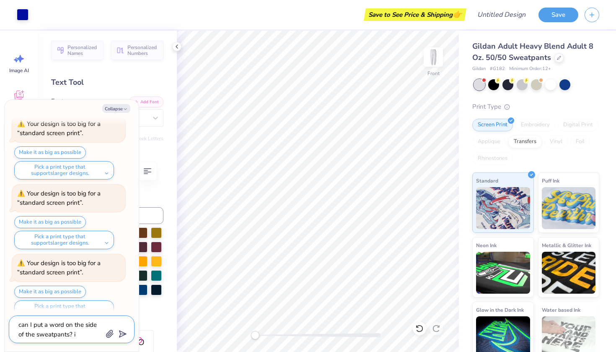
type textarea "can I put a word on the side of the sweatpants? if"
type textarea "x"
type textarea "can I put a word on the side of the sweatpants? if"
type textarea "x"
type textarea "can I put a word on the side of the sweatpants? if s"
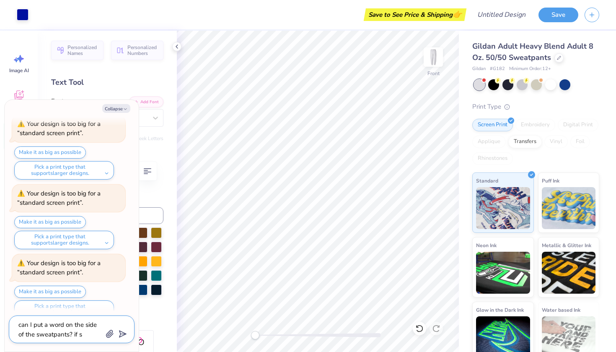
type textarea "x"
type textarea "can I put a word on the side of the sweatpants? if so"
type textarea "x"
type textarea "can I put a word on the side of the sweatpants? if so"
type textarea "x"
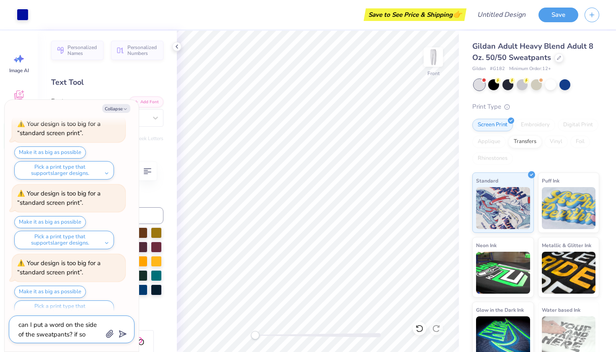
type textarea "can I put a word on the side of the sweatpants? if so h"
type textarea "x"
type textarea "can I put a word on the side of the sweatpants? if so ho"
type textarea "x"
type textarea "can I put a word on the side of the sweatpants? if so how"
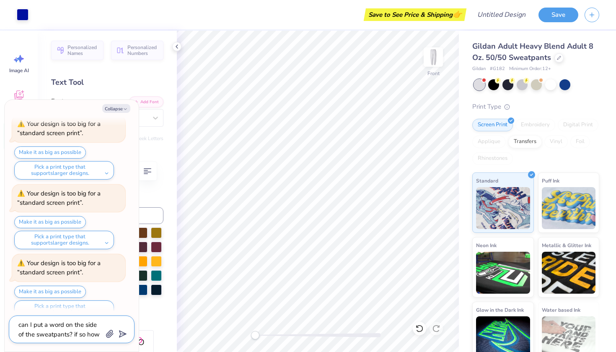
type textarea "x"
type textarea "can I put a word on the side of the sweatpants? if so how"
type textarea "x"
type textarea "can I put a word on the side of the sweatpants? if so how d"
type textarea "x"
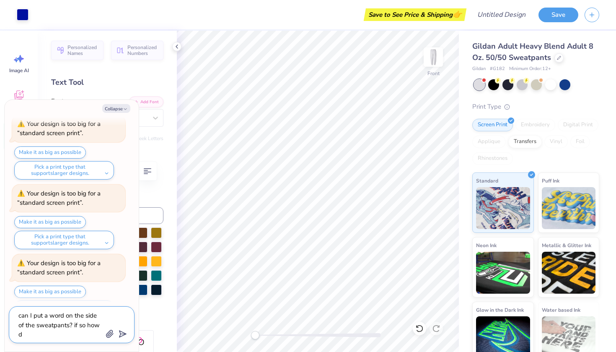
type textarea "can I put a word on the side of the sweatpants? if so how do"
type textarea "x"
type textarea "can I put a word on the side of the sweatpants? if so how do"
type textarea "x"
type textarea "can I put a word on the side of the sweatpants? if so how do i"
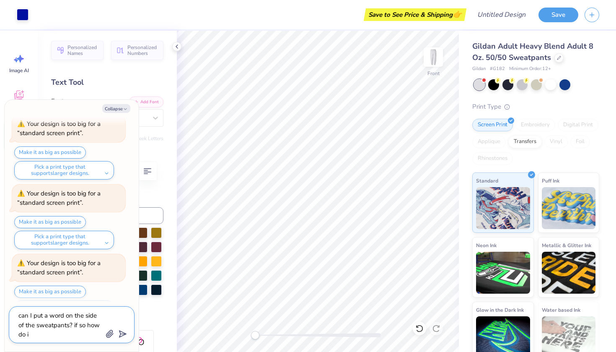
type textarea "x"
type textarea "can I put a word on the side of the sweatpants? if so how do I"
type textarea "x"
type textarea "can I put a word on the side of the sweatpants? if so how do I s"
type textarea "x"
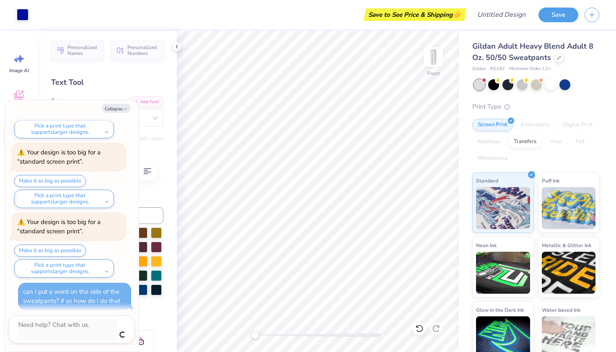
scroll to position [486, 0]
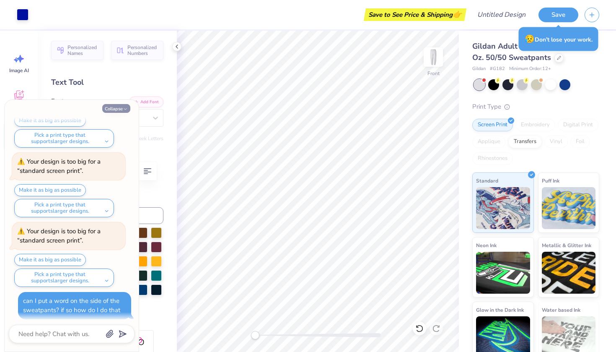
click at [117, 112] on button "Collapse" at bounding box center [116, 108] width 28 height 9
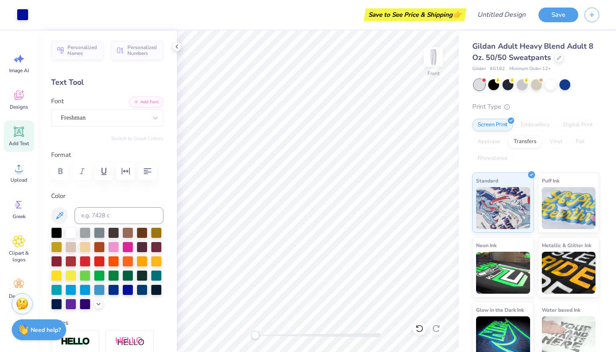
scroll to position [0, 0]
click at [31, 329] on strong "Need help?" at bounding box center [46, 328] width 30 height 8
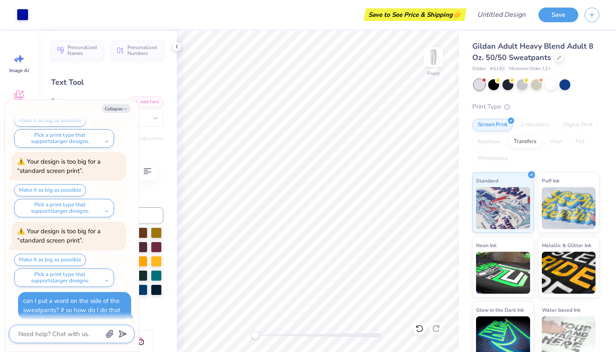
scroll to position [0, 0]
click at [60, 337] on textarea at bounding box center [60, 333] width 85 height 11
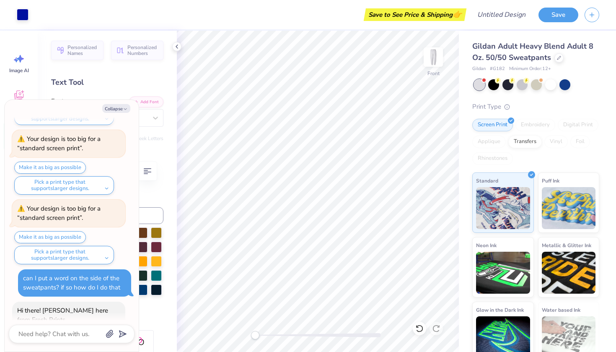
scroll to position [548, 0]
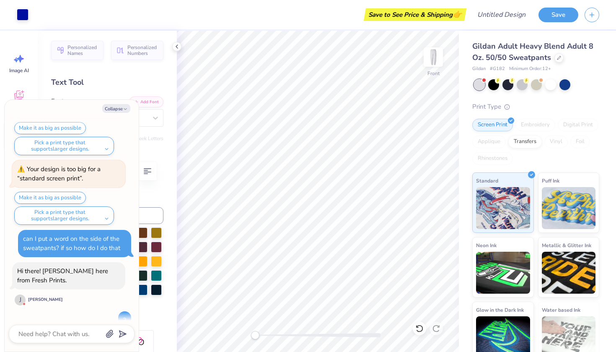
click at [22, 234] on div "can I put a word on the side of the sweatpants? if so how do I do that" at bounding box center [74, 243] width 113 height 27
drag, startPoint x: 23, startPoint y: 233, endPoint x: 122, endPoint y: 246, distance: 98.9
click at [122, 246] on div "can I put a word on the side of the sweatpants? if so how do I do that" at bounding box center [74, 243] width 103 height 19
copy div "can I put a word on the side of the sweatpants? if so how do I do that"
click at [67, 329] on textarea at bounding box center [60, 333] width 85 height 11
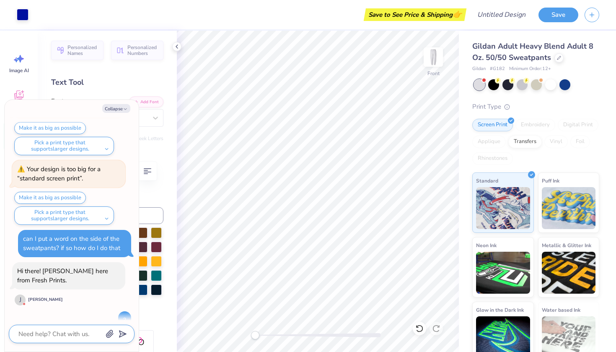
paste textarea "can I put a word on the side of the sweatpants? if so how do I do that"
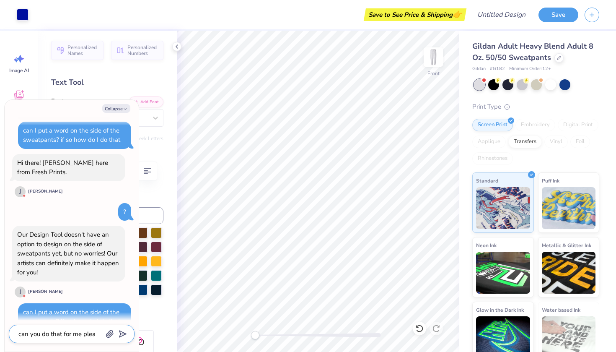
scroll to position [714, 0]
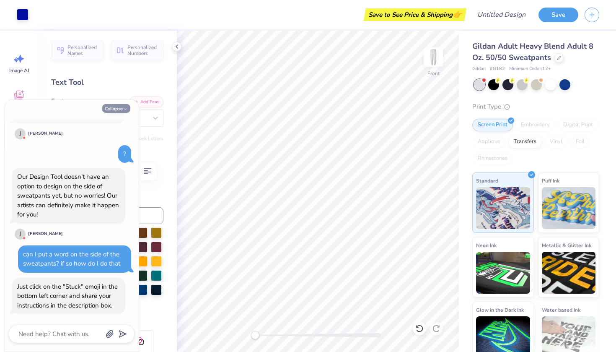
click at [119, 108] on button "Collapse" at bounding box center [116, 108] width 28 height 9
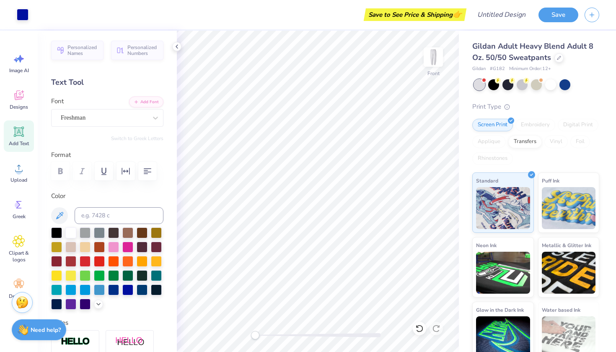
click at [28, 300] on img at bounding box center [22, 302] width 13 height 13
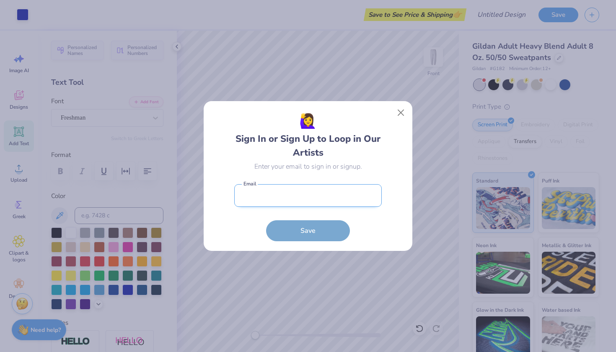
click at [289, 188] on input "email" at bounding box center [308, 195] width 148 height 23
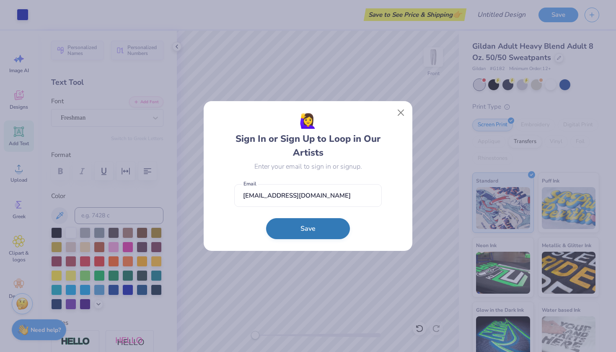
click at [325, 228] on button "Save" at bounding box center [308, 228] width 84 height 21
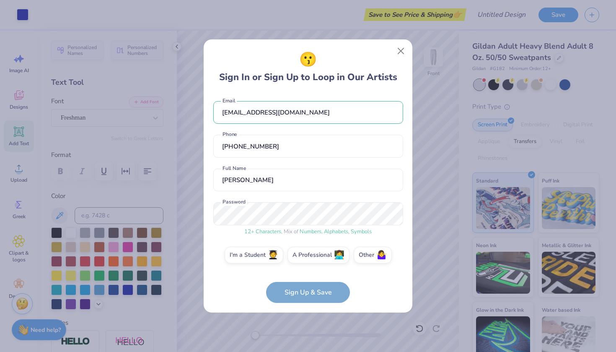
scroll to position [3, 0]
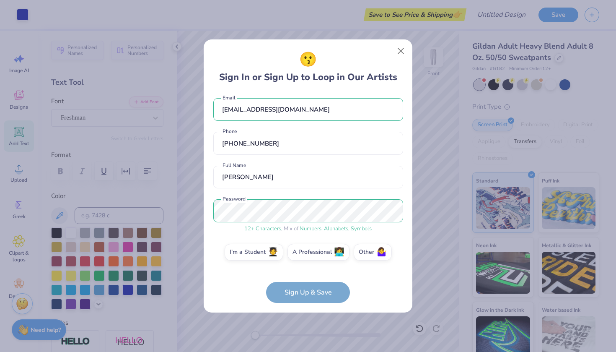
click at [327, 293] on form "[EMAIL_ADDRESS][DOMAIN_NAME] Email [PHONE_NUMBER] Phone [PERSON_NAME] Full Name…" at bounding box center [308, 198] width 190 height 210
click at [318, 292] on form "[EMAIL_ADDRESS][DOMAIN_NAME] Email [PHONE_NUMBER] Phone [PERSON_NAME] Full Name…" at bounding box center [308, 198] width 190 height 210
click at [362, 251] on label "Other 🤷‍♀️" at bounding box center [373, 250] width 38 height 17
click at [311, 254] on input "Other 🤷‍♀️" at bounding box center [307, 256] width 5 height 5
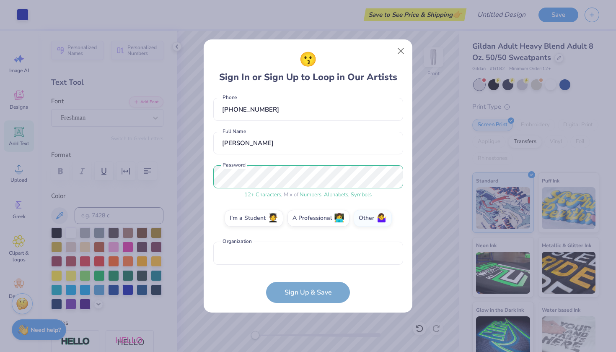
click at [326, 288] on form "[EMAIL_ADDRESS][DOMAIN_NAME] Email [PHONE_NUMBER] Phone [PERSON_NAME] Full Name…" at bounding box center [308, 198] width 190 height 210
click at [376, 220] on span "🤷‍♀️" at bounding box center [381, 217] width 10 height 10
click at [311, 254] on input "Other 🤷‍♀️" at bounding box center [307, 256] width 5 height 5
click at [320, 298] on form "[EMAIL_ADDRESS][DOMAIN_NAME] Email [PHONE_NUMBER] Phone [PERSON_NAME] Full Name…" at bounding box center [308, 198] width 190 height 210
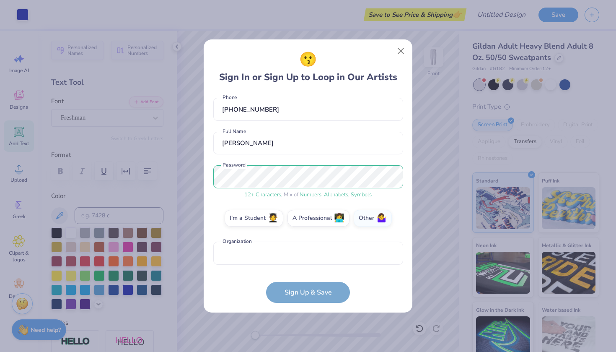
click at [320, 298] on form "[EMAIL_ADDRESS][DOMAIN_NAME] Email [PHONE_NUMBER] Phone [PERSON_NAME] Full Name…" at bounding box center [308, 198] width 190 height 210
click at [318, 218] on label "A Professional 👩‍💻" at bounding box center [318, 216] width 62 height 17
click at [311, 254] on input "A Professional 👩‍💻" at bounding box center [307, 256] width 5 height 5
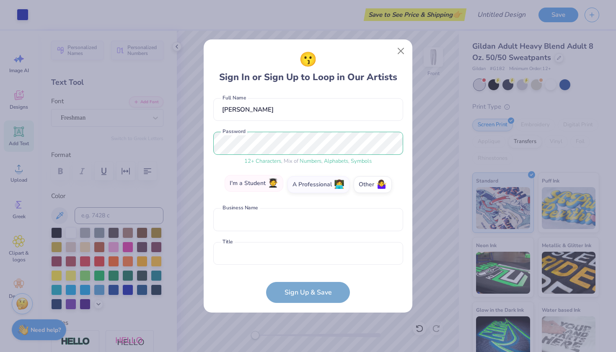
click at [272, 188] on span "🧑‍🎓" at bounding box center [273, 184] width 10 height 10
click at [305, 254] on input "I'm a Student 🧑‍🎓" at bounding box center [307, 256] width 5 height 5
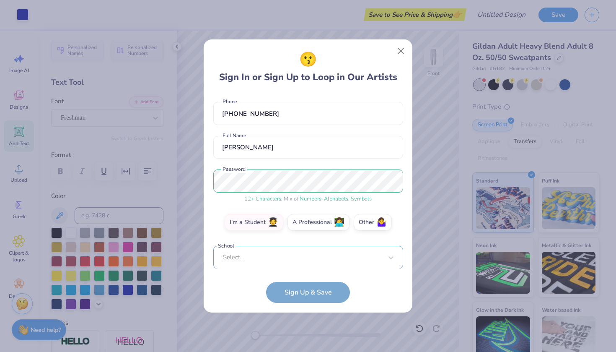
scroll to position [163, 0]
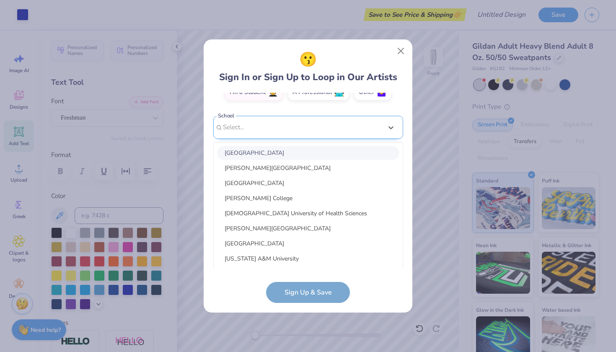
click at [360, 254] on div "option focused, 1 of 30. 30 results available. Use Up and Down to choose option…" at bounding box center [308, 192] width 190 height 153
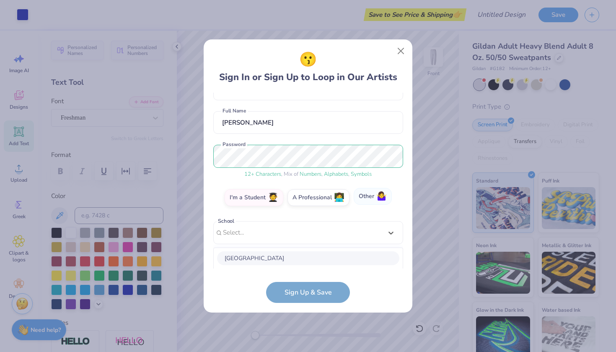
scroll to position [37, 0]
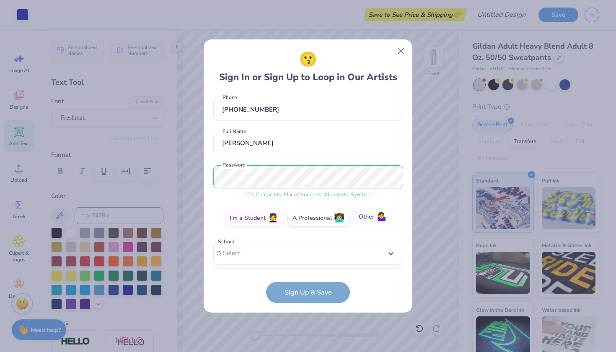
click at [368, 197] on div "[EMAIL_ADDRESS][DOMAIN_NAME] Email [PHONE_NUMBER] Phone [PERSON_NAME] Full Name…" at bounding box center [308, 181] width 190 height 176
click at [370, 212] on label "Other 🤷‍♀️" at bounding box center [373, 216] width 38 height 17
click at [311, 254] on input "Other 🤷‍♀️" at bounding box center [307, 256] width 5 height 5
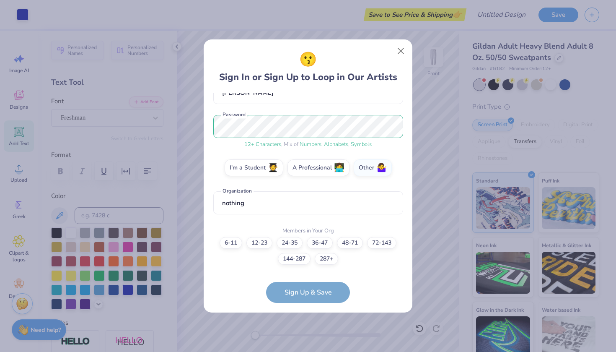
click at [319, 296] on form "[EMAIL_ADDRESS][DOMAIN_NAME] Email [PHONE_NUMBER] Phone [PERSON_NAME] Full Name…" at bounding box center [308, 198] width 190 height 210
click at [360, 241] on label "48-71" at bounding box center [350, 242] width 26 height 12
click at [311, 335] on input "48-71" at bounding box center [307, 337] width 5 height 5
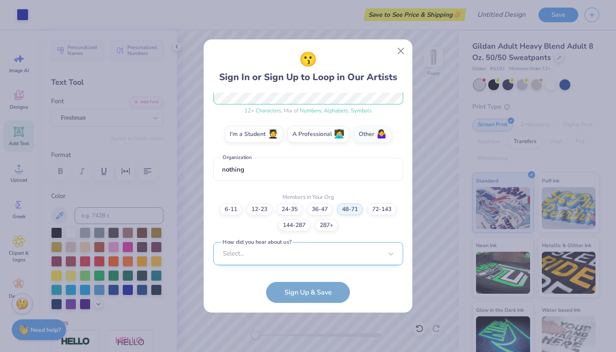
scroll to position [246, 0]
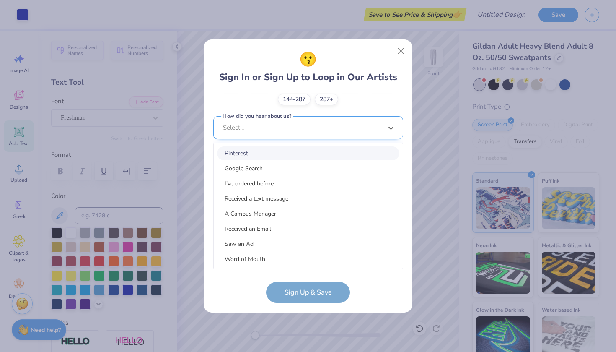
click at [309, 256] on div "option Pinterest focused, 1 of 15. 15 results available. Use Up and Down to cho…" at bounding box center [308, 192] width 190 height 153
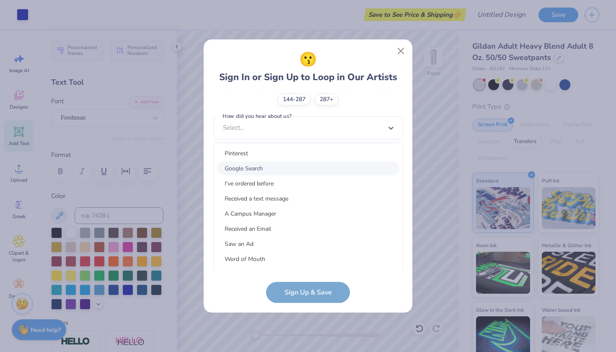
click at [303, 167] on div "Google Search" at bounding box center [308, 168] width 182 height 14
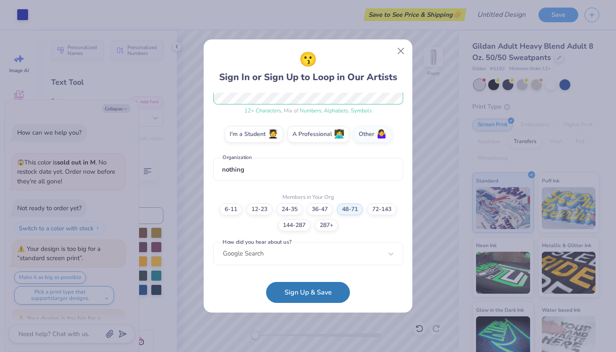
scroll to position [946, 0]
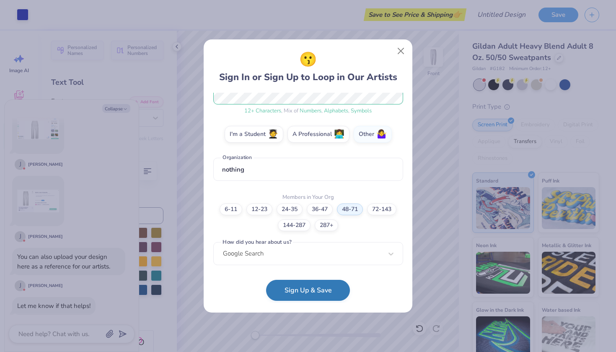
click at [305, 299] on button "Sign Up & Save" at bounding box center [308, 290] width 84 height 21
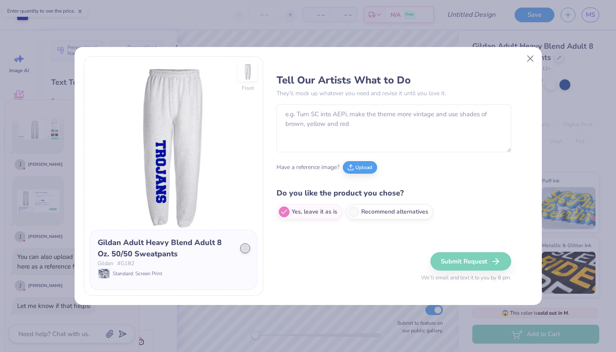
scroll to position [1015, 0]
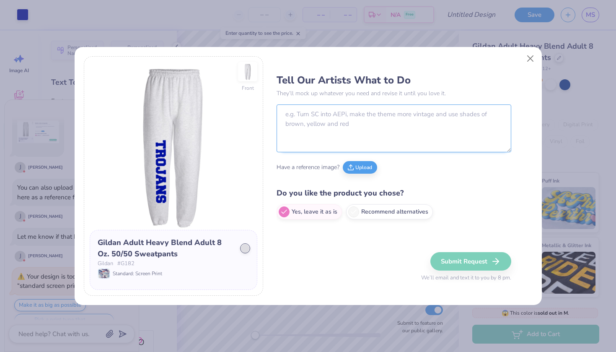
click at [346, 116] on textarea at bounding box center [394, 128] width 235 height 48
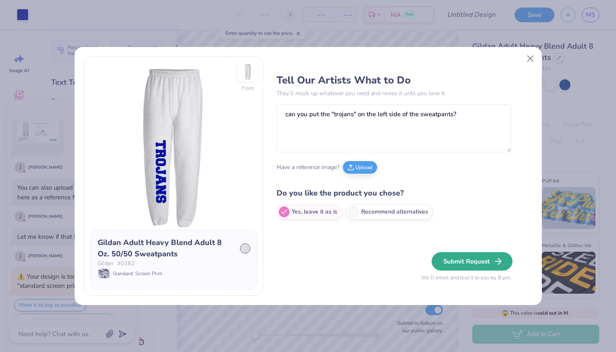
click at [474, 260] on button "Submit Request" at bounding box center [472, 261] width 81 height 18
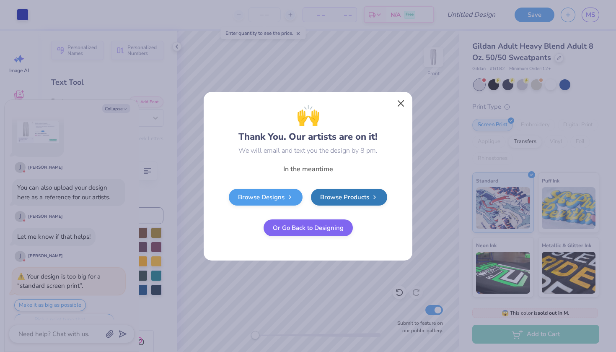
click at [401, 101] on button "Close" at bounding box center [401, 103] width 16 height 16
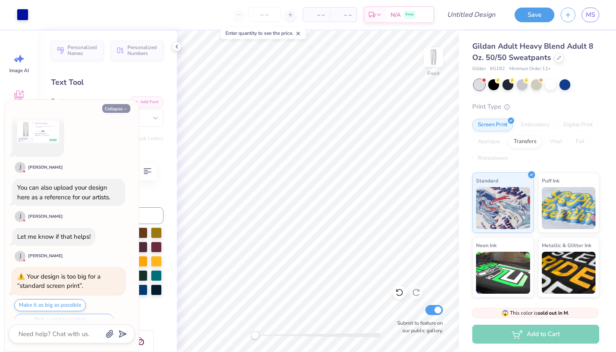
click at [118, 109] on button "Collapse" at bounding box center [116, 108] width 28 height 9
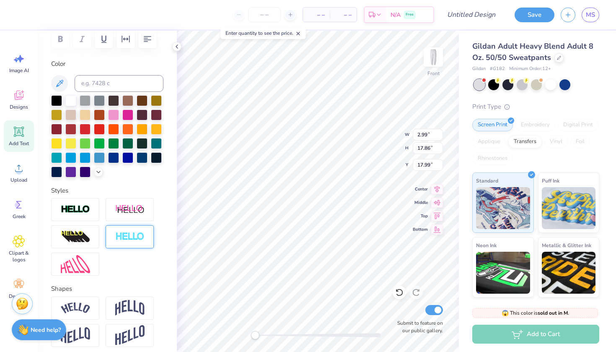
scroll to position [134, 0]
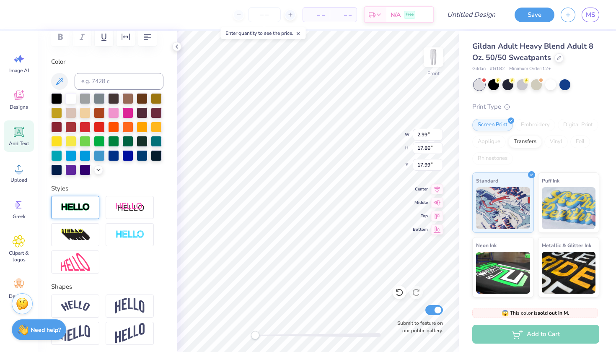
click at [70, 199] on div at bounding box center [75, 207] width 48 height 23
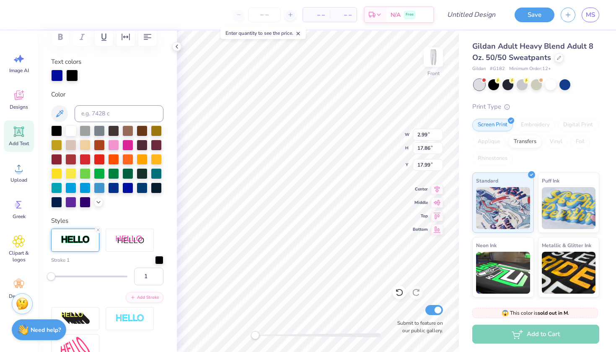
click at [71, 64] on label "Text colors" at bounding box center [66, 62] width 30 height 10
click at [74, 75] on div at bounding box center [72, 75] width 12 height 12
click at [71, 132] on div at bounding box center [70, 129] width 11 height 11
click at [101, 183] on div at bounding box center [99, 186] width 11 height 11
click at [98, 163] on div at bounding box center [99, 158] width 11 height 11
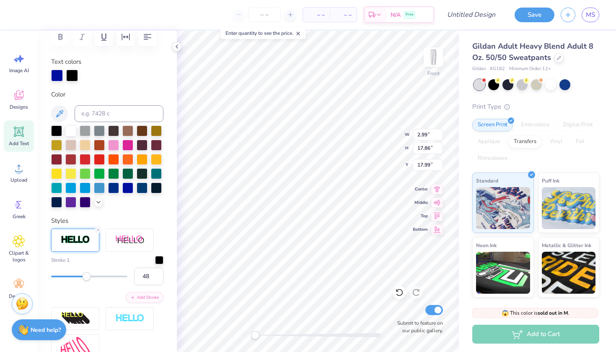
drag, startPoint x: 53, startPoint y: 277, endPoint x: 86, endPoint y: 280, distance: 33.7
click at [86, 280] on div "Accessibility label" at bounding box center [87, 276] width 8 height 8
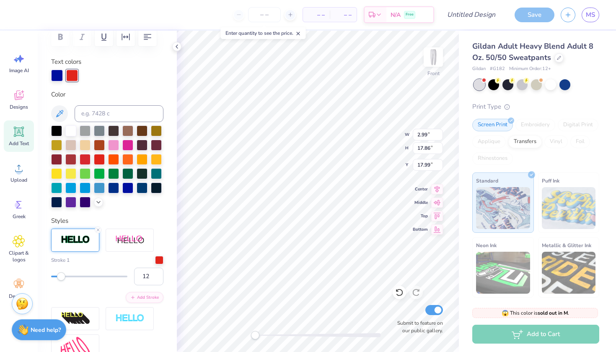
drag, startPoint x: 83, startPoint y: 277, endPoint x: 60, endPoint y: 279, distance: 23.1
click at [60, 279] on div "Accessibility label" at bounding box center [61, 276] width 8 height 8
drag, startPoint x: 60, startPoint y: 278, endPoint x: 53, endPoint y: 278, distance: 6.7
click at [53, 278] on div "Accessibility label" at bounding box center [53, 276] width 8 height 8
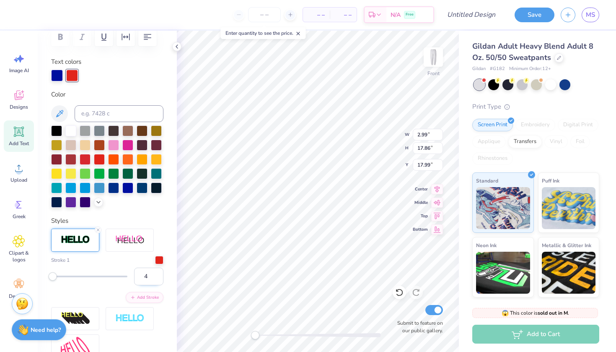
click at [156, 274] on input "4" at bounding box center [148, 276] width 29 height 18
click at [156, 274] on input "5" at bounding box center [148, 276] width 29 height 18
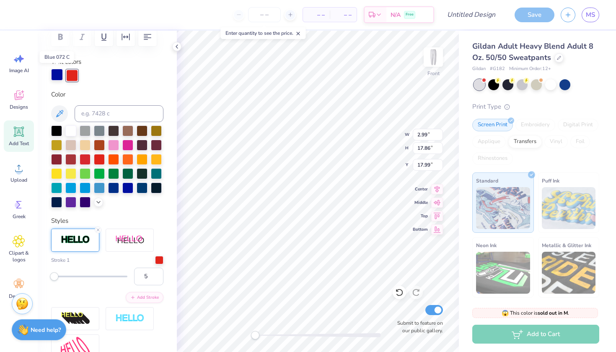
click at [56, 73] on div at bounding box center [57, 75] width 12 height 12
click at [157, 278] on input "4" at bounding box center [148, 276] width 29 height 18
click at [157, 278] on input "3" at bounding box center [148, 276] width 29 height 18
click at [157, 278] on input "2" at bounding box center [148, 276] width 29 height 18
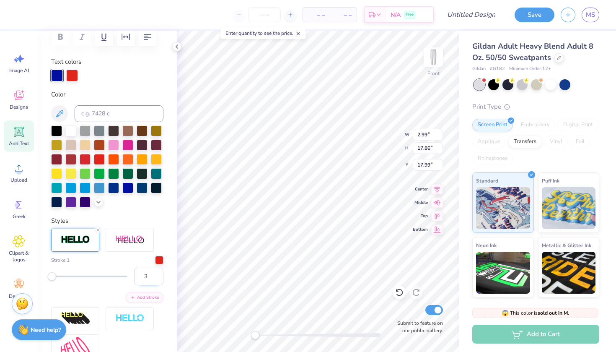
click at [155, 275] on input "3" at bounding box center [148, 276] width 29 height 18
click at [75, 78] on div at bounding box center [72, 75] width 12 height 12
click at [156, 275] on input "4" at bounding box center [148, 276] width 29 height 18
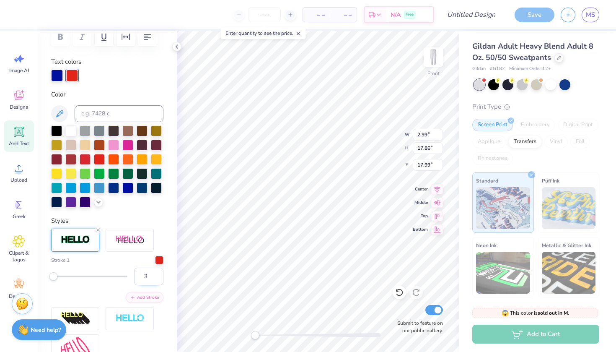
click at [158, 280] on input "3" at bounding box center [148, 276] width 29 height 18
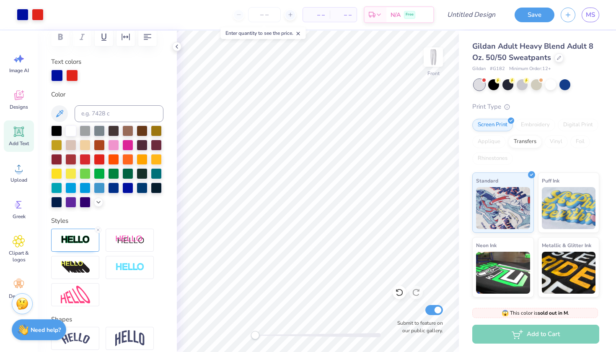
click at [26, 148] on div "Add Text" at bounding box center [19, 135] width 30 height 31
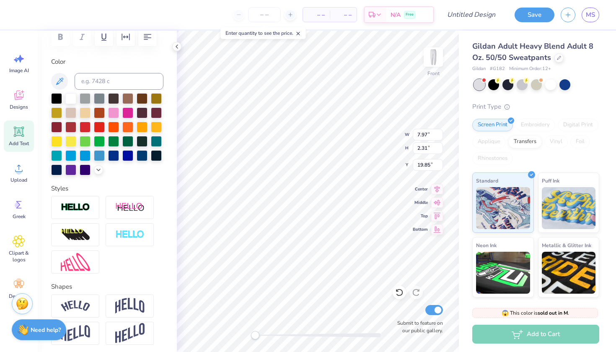
scroll to position [0, 8]
click at [401, 293] on icon at bounding box center [399, 292] width 8 height 8
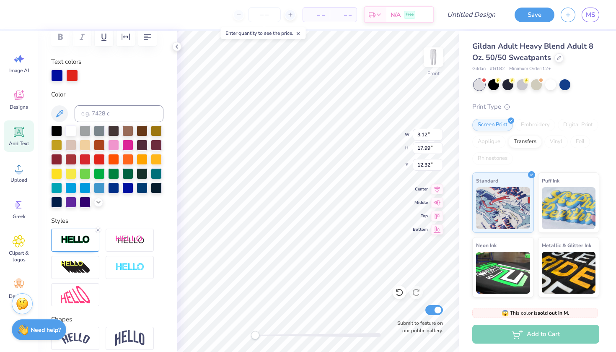
scroll to position [0, 1]
click at [16, 129] on icon at bounding box center [19, 132] width 8 height 8
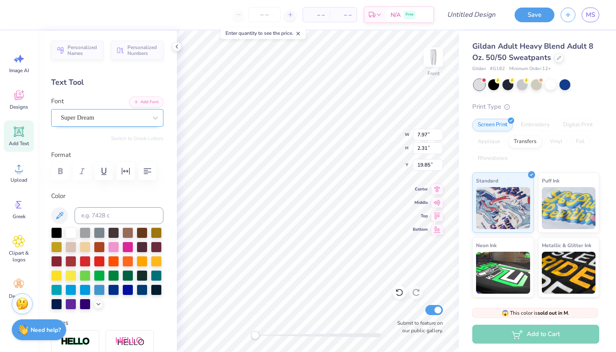
scroll to position [0, 0]
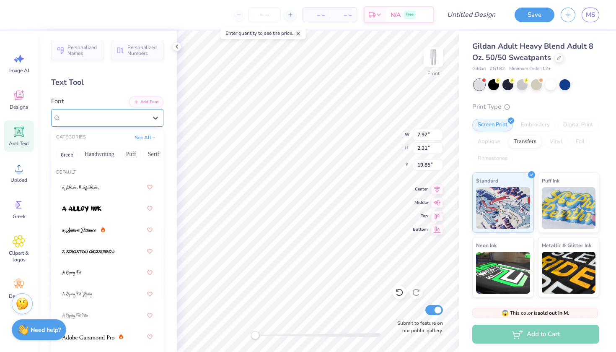
click at [111, 116] on div "Super Dream" at bounding box center [104, 117] width 88 height 13
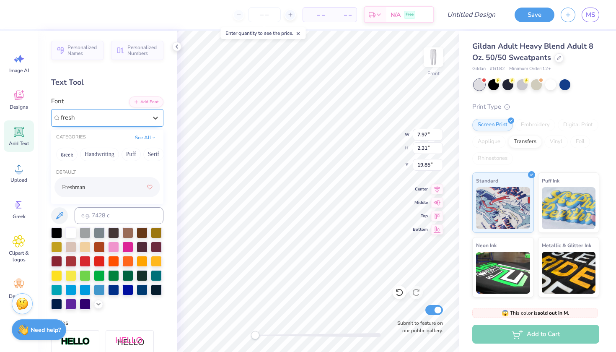
click at [80, 183] on div "Freshman" at bounding box center [107, 186] width 91 height 15
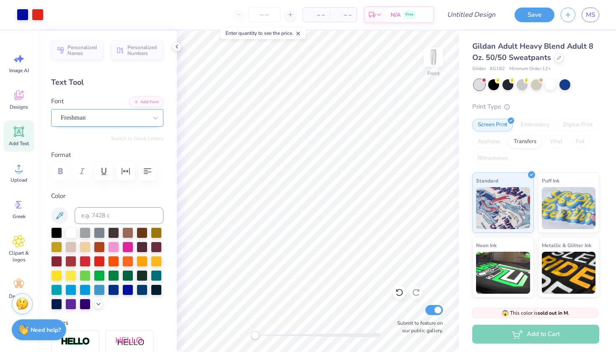
click at [19, 135] on icon at bounding box center [19, 131] width 13 height 13
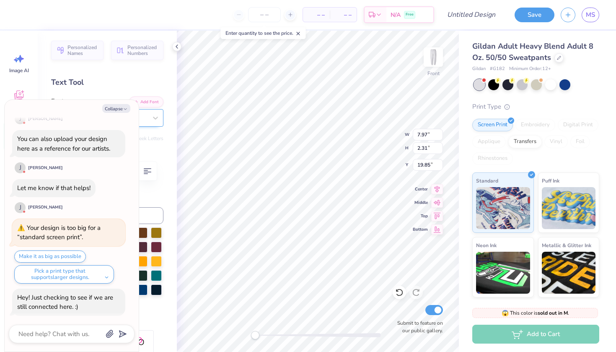
scroll to position [0, 2]
click at [39, 326] on div at bounding box center [72, 333] width 126 height 18
click at [35, 331] on textarea at bounding box center [60, 333] width 85 height 11
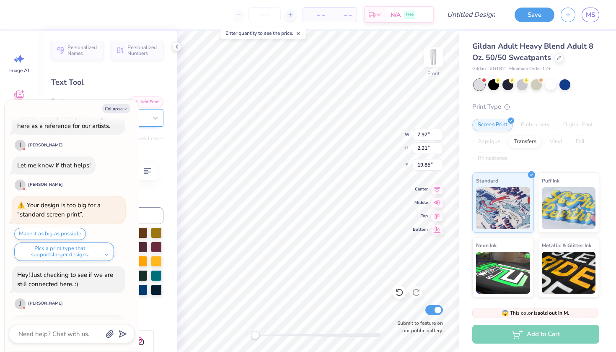
scroll to position [1154, 0]
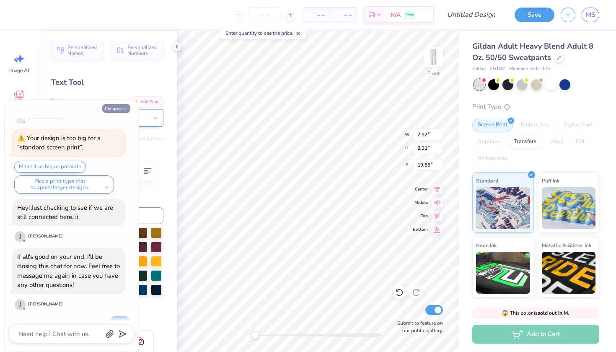
click at [125, 108] on icon "button" at bounding box center [125, 108] width 5 height 5
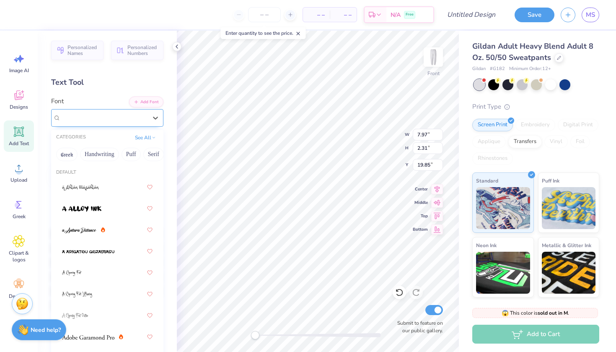
click at [107, 119] on div "Super Dream" at bounding box center [104, 117] width 88 height 13
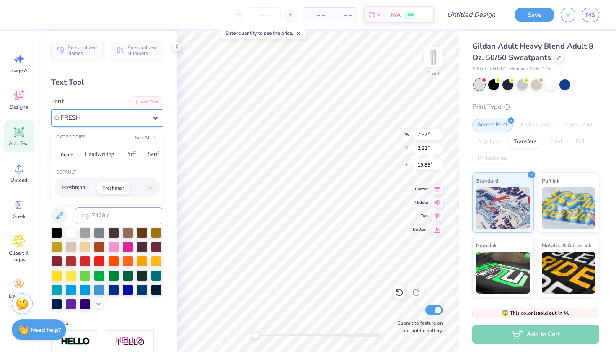
click at [85, 189] on span "Freshman" at bounding box center [73, 187] width 23 height 9
click at [129, 287] on div at bounding box center [127, 288] width 11 height 11
click at [439, 132] on input "7.98" at bounding box center [428, 135] width 30 height 12
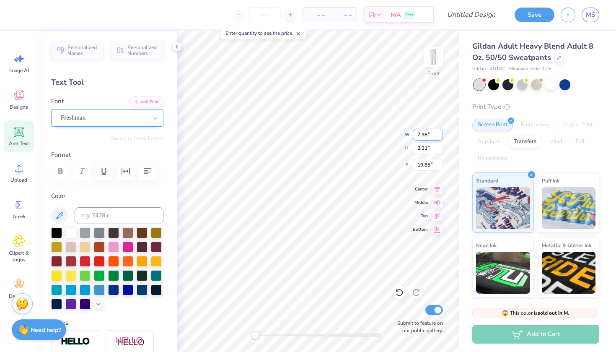
click at [439, 132] on input "7.98" at bounding box center [428, 135] width 30 height 12
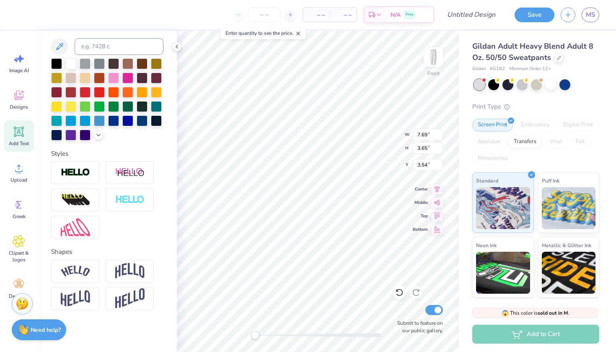
scroll to position [169, 0]
click at [130, 268] on img at bounding box center [129, 271] width 29 height 16
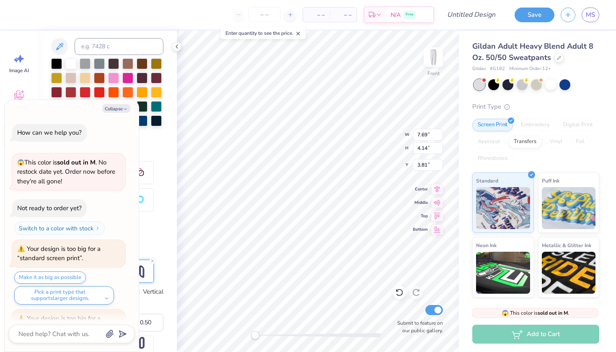
scroll to position [1251, 0]
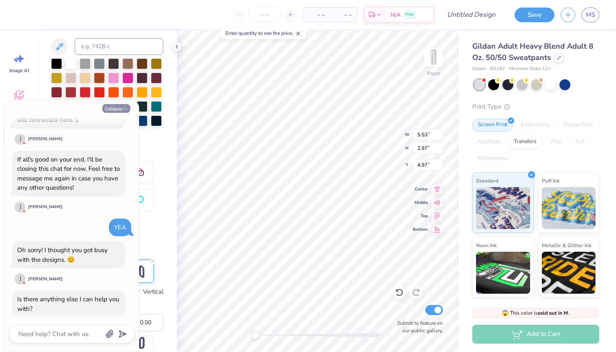
click at [122, 109] on button "Collapse" at bounding box center [116, 108] width 28 height 9
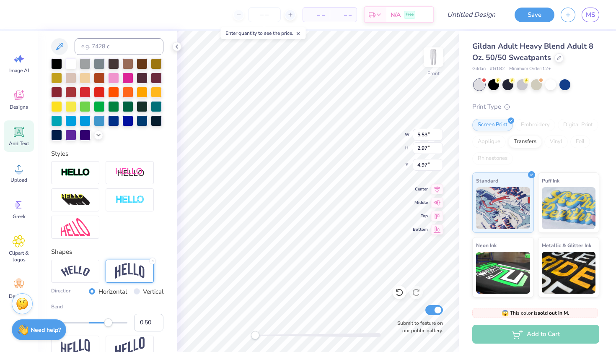
click at [36, 340] on div "Image AI Designs Add Text Upload Greek Clipart & logos Decorate" at bounding box center [19, 191] width 38 height 321
click at [37, 327] on strong "Need help?" at bounding box center [46, 328] width 30 height 8
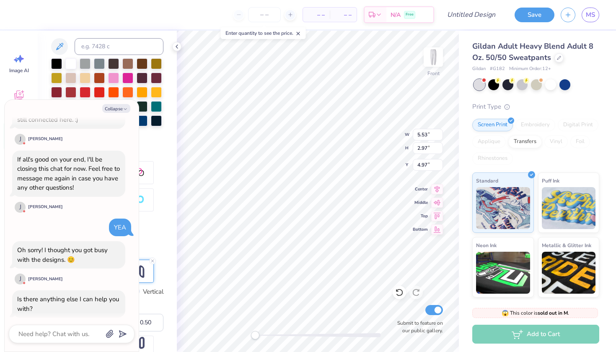
click at [37, 327] on div at bounding box center [72, 333] width 126 height 18
click at [36, 334] on textarea at bounding box center [60, 333] width 85 height 11
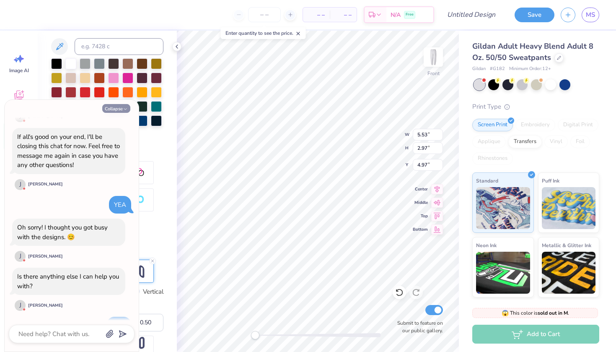
click at [115, 109] on button "Collapse" at bounding box center [116, 108] width 28 height 9
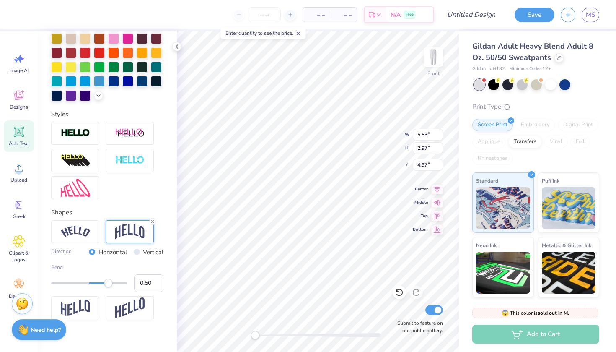
scroll to position [208, 0]
drag, startPoint x: 108, startPoint y: 284, endPoint x: 116, endPoint y: 284, distance: 8.4
click at [116, 284] on div "Accessibility label" at bounding box center [115, 283] width 8 height 8
drag, startPoint x: 116, startPoint y: 284, endPoint x: 110, endPoint y: 284, distance: 6.3
click at [109, 284] on div "Accessibility label" at bounding box center [109, 283] width 8 height 8
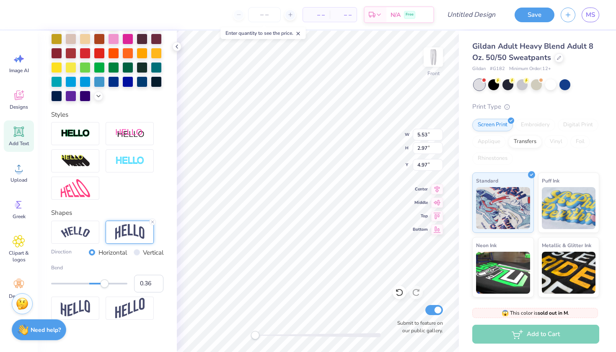
drag, startPoint x: 110, startPoint y: 284, endPoint x: 103, endPoint y: 284, distance: 6.7
click at [103, 284] on div "Accessibility label" at bounding box center [104, 283] width 8 height 8
click at [82, 126] on div at bounding box center [75, 133] width 48 height 23
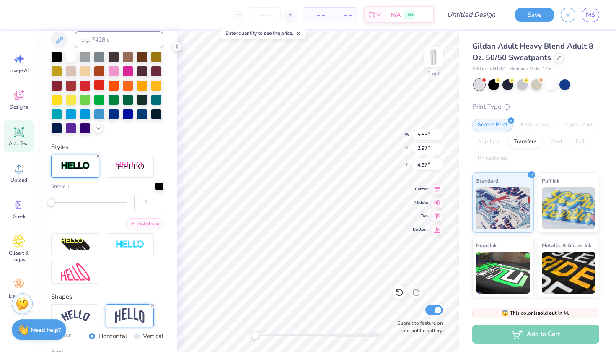
click at [98, 85] on div at bounding box center [99, 84] width 11 height 11
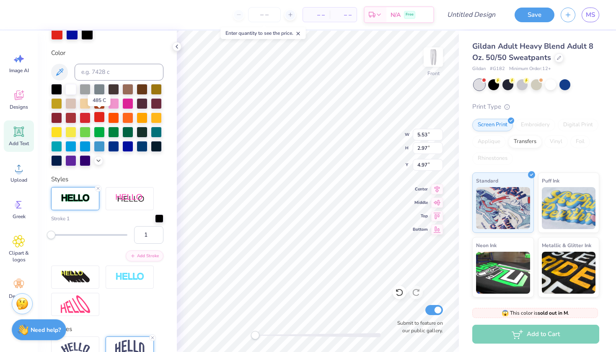
scroll to position [176, 0]
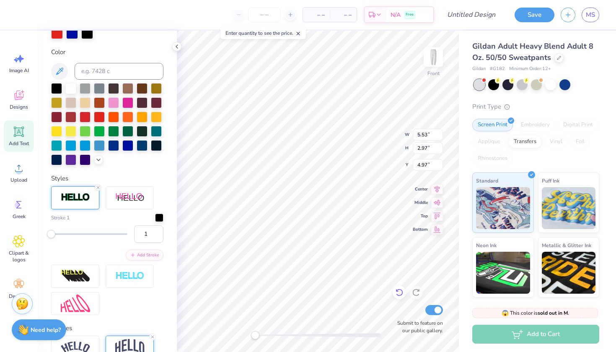
click at [396, 295] on icon at bounding box center [399, 292] width 8 height 8
click at [74, 37] on div at bounding box center [72, 32] width 12 height 12
click at [97, 117] on div at bounding box center [99, 116] width 11 height 11
click at [90, 118] on div at bounding box center [85, 116] width 11 height 11
click at [97, 119] on div at bounding box center [99, 116] width 11 height 11
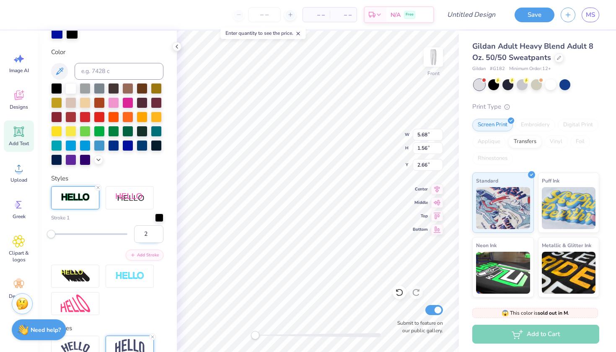
click at [156, 232] on input "2" at bounding box center [148, 234] width 29 height 18
click at [156, 232] on input "3" at bounding box center [148, 234] width 29 height 18
click at [156, 232] on input "4" at bounding box center [148, 234] width 29 height 18
click at [156, 232] on input "5" at bounding box center [148, 234] width 29 height 18
click at [156, 232] on input "6" at bounding box center [148, 234] width 29 height 18
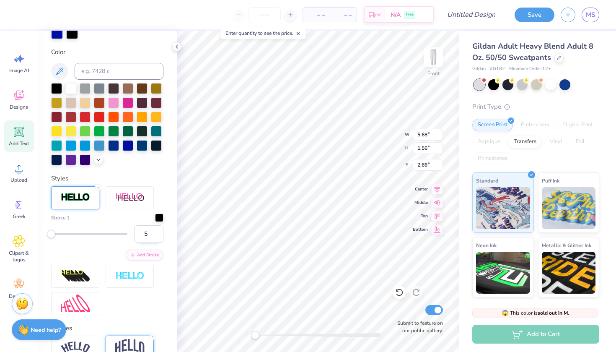
click at [156, 236] on input "5" at bounding box center [148, 234] width 29 height 18
click at [72, 35] on div at bounding box center [72, 32] width 12 height 12
click at [101, 117] on div at bounding box center [99, 116] width 11 height 11
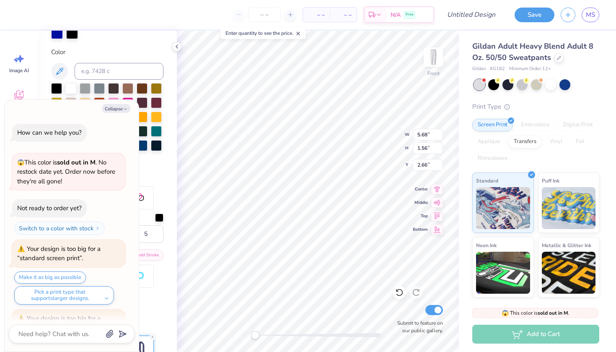
scroll to position [1341, 0]
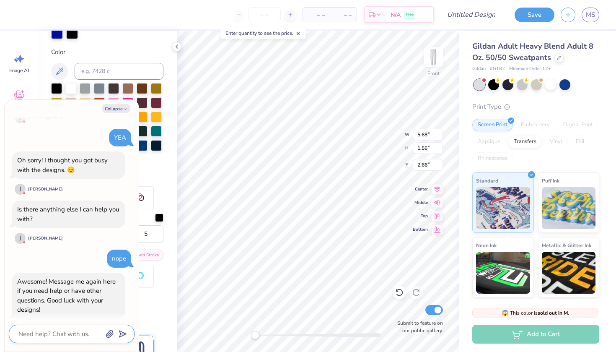
click at [75, 338] on textarea at bounding box center [60, 333] width 85 height 11
click at [125, 332] on icon "submit" at bounding box center [121, 334] width 12 height 12
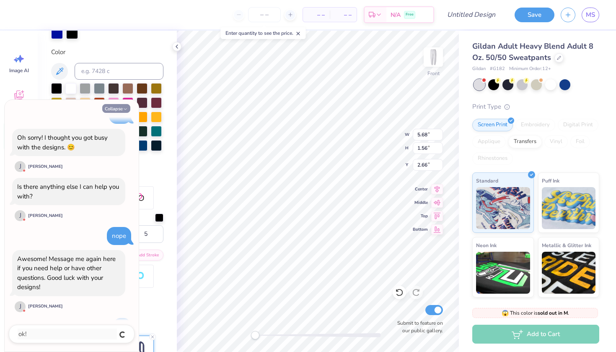
click at [114, 107] on button "Collapse" at bounding box center [116, 108] width 28 height 9
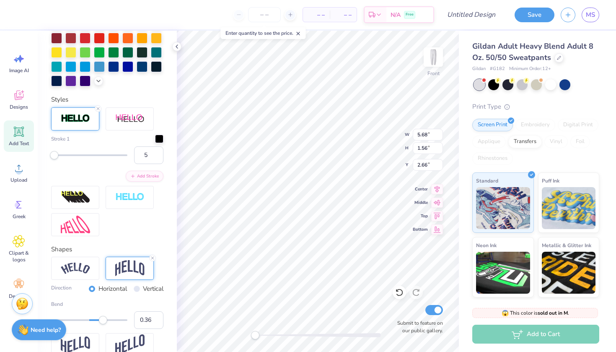
scroll to position [301, 0]
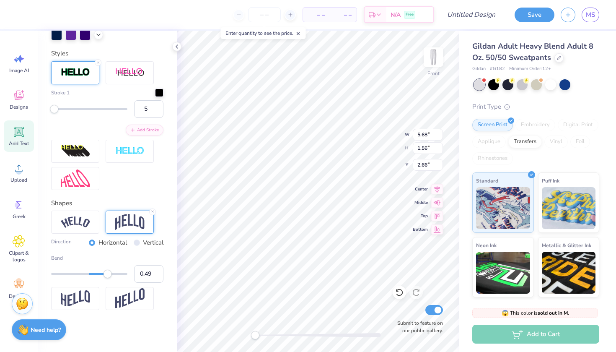
click at [108, 275] on div "Accessibility label" at bounding box center [108, 273] width 8 height 8
click at [111, 273] on div "Accessibility label" at bounding box center [110, 273] width 8 height 8
click at [117, 274] on div "Accessibility label" at bounding box center [117, 273] width 8 height 8
click at [116, 273] on div "Accessibility label" at bounding box center [115, 273] width 8 height 8
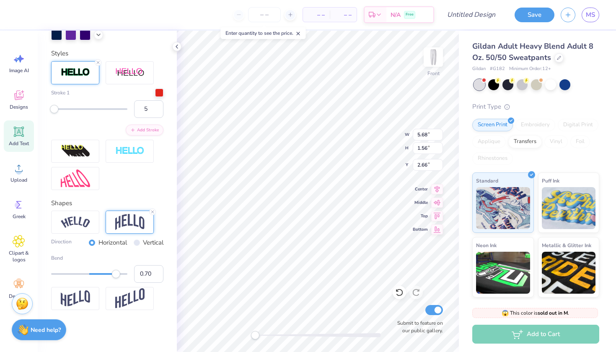
click at [116, 273] on div "Accessibility label" at bounding box center [116, 273] width 8 height 8
click at [113, 273] on div "Accessibility label" at bounding box center [112, 273] width 8 height 8
drag, startPoint x: 113, startPoint y: 273, endPoint x: 108, endPoint y: 273, distance: 4.6
click at [108, 273] on div "Accessibility label" at bounding box center [108, 273] width 8 height 8
click at [104, 274] on div "Accessibility label" at bounding box center [104, 273] width 8 height 8
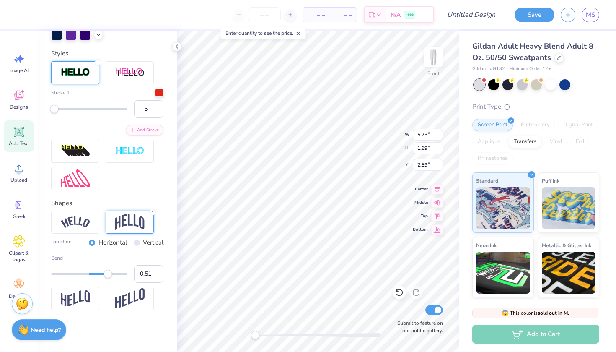
drag, startPoint x: 102, startPoint y: 274, endPoint x: 109, endPoint y: 273, distance: 6.3
click at [109, 273] on div "Accessibility label" at bounding box center [108, 273] width 8 height 8
click at [107, 274] on div "Accessibility label" at bounding box center [107, 273] width 8 height 8
click at [108, 274] on div "Accessibility label" at bounding box center [108, 273] width 8 height 8
click at [106, 273] on div "Accessibility label" at bounding box center [106, 273] width 8 height 8
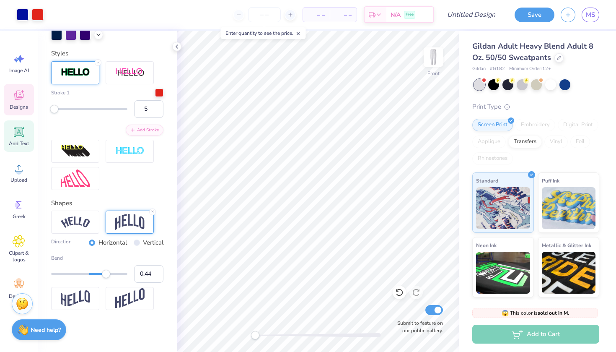
click at [20, 93] on icon at bounding box center [19, 95] width 13 height 13
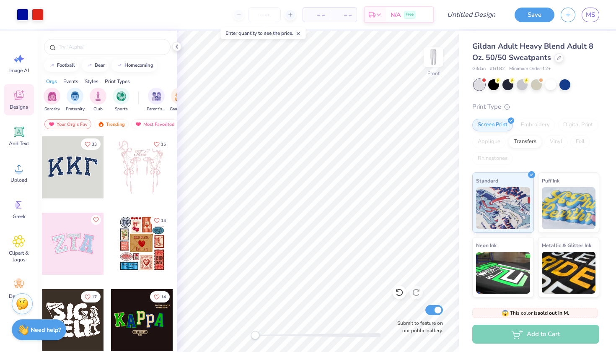
scroll to position [0, 0]
click at [13, 73] on span "Image AI" at bounding box center [19, 70] width 20 height 7
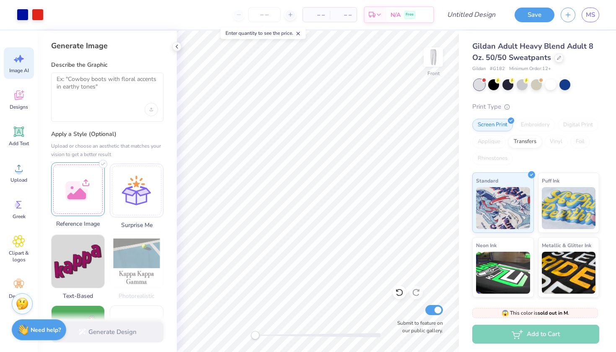
click at [85, 168] on div at bounding box center [78, 189] width 54 height 54
click at [87, 184] on img at bounding box center [78, 189] width 53 height 53
click at [88, 178] on img at bounding box center [78, 189] width 53 height 53
click at [78, 189] on img at bounding box center [78, 189] width 53 height 53
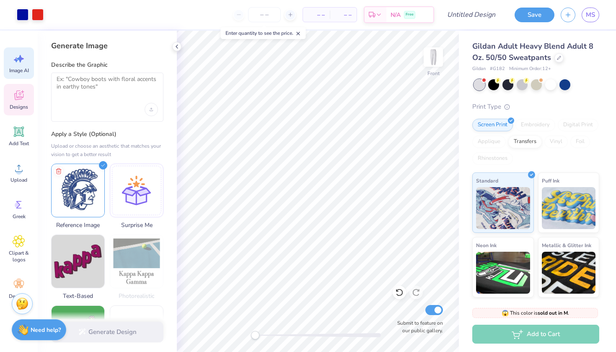
click at [15, 93] on icon at bounding box center [18, 96] width 9 height 10
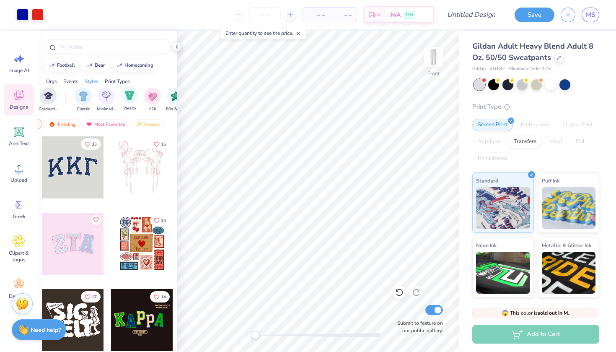
scroll to position [0, 414]
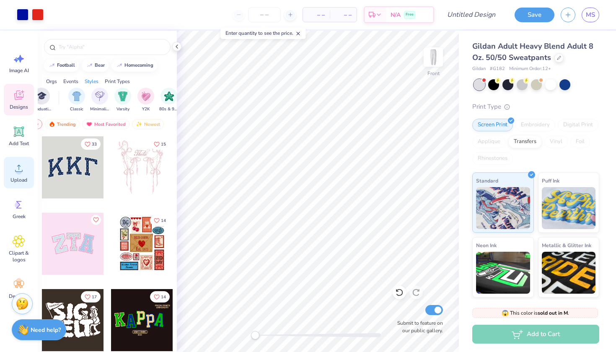
click at [21, 170] on circle at bounding box center [19, 171] width 6 height 6
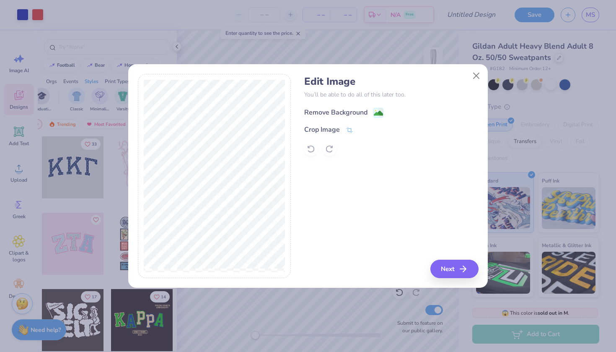
click at [363, 113] on div "Remove Background" at bounding box center [335, 112] width 63 height 10
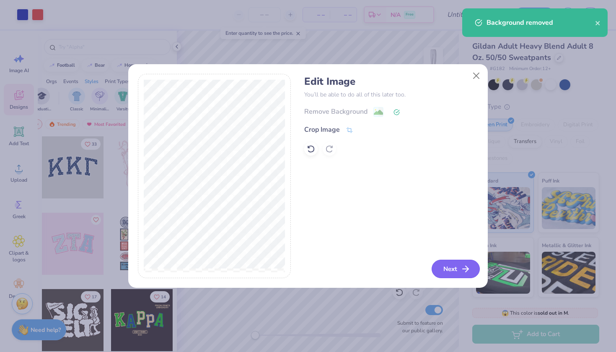
click at [457, 264] on button "Next" at bounding box center [456, 268] width 48 height 18
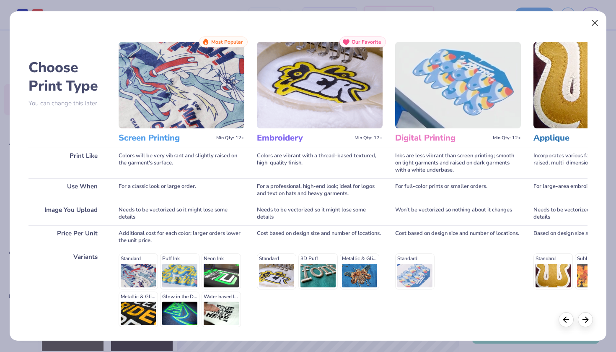
click at [594, 17] on button "Close" at bounding box center [595, 23] width 16 height 16
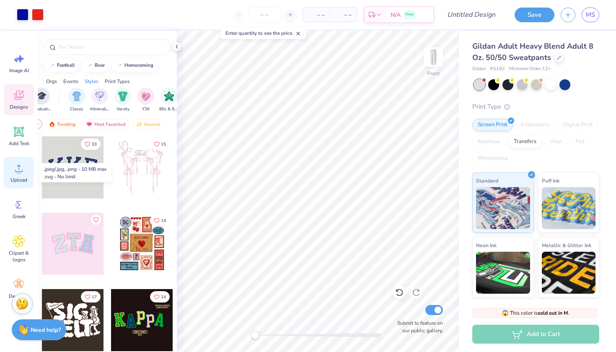
click at [20, 177] on span "Upload" at bounding box center [18, 179] width 17 height 7
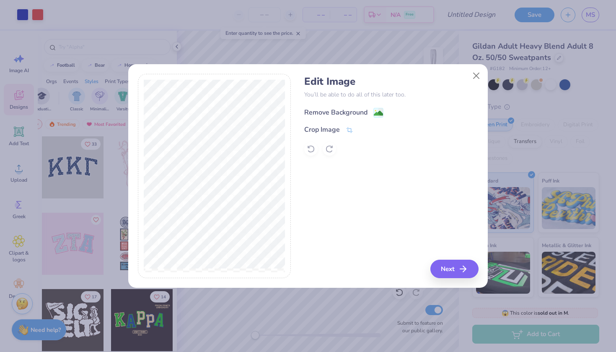
click at [332, 109] on div "Remove Background" at bounding box center [335, 112] width 63 height 10
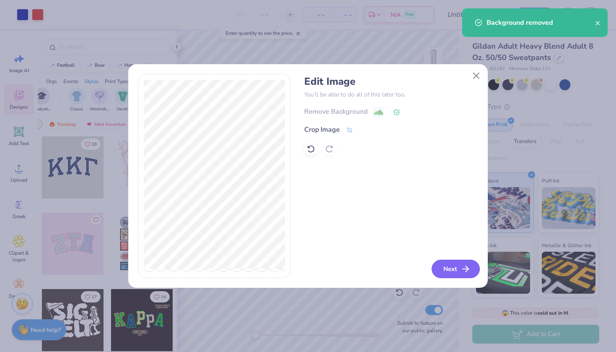
click at [442, 268] on button "Next" at bounding box center [456, 268] width 48 height 18
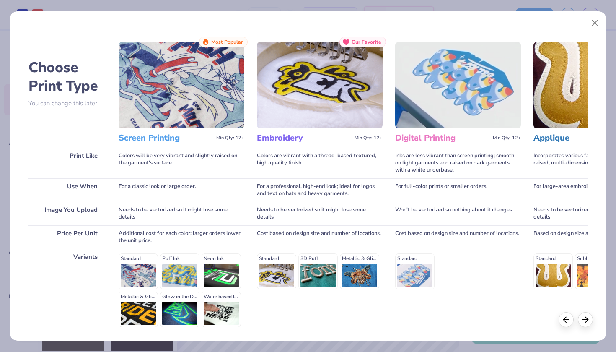
click at [209, 115] on img at bounding box center [182, 85] width 126 height 86
click at [151, 114] on img at bounding box center [182, 85] width 126 height 86
click at [149, 135] on h3 "Screen Printing" at bounding box center [166, 137] width 94 height 11
click at [168, 136] on h3 "Screen Printing" at bounding box center [166, 137] width 94 height 11
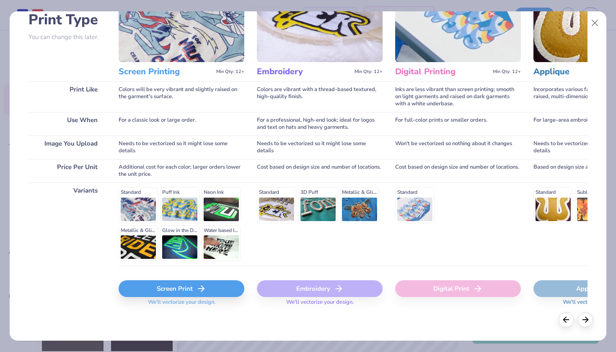
scroll to position [66, 0]
click at [194, 290] on div "Screen Print" at bounding box center [182, 288] width 126 height 17
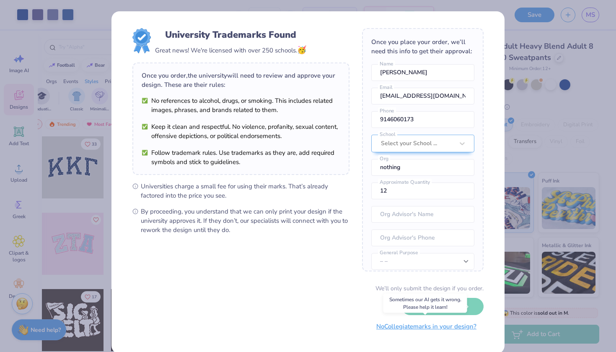
click at [414, 326] on button "No Collegiate marks in your design?" at bounding box center [426, 326] width 114 height 17
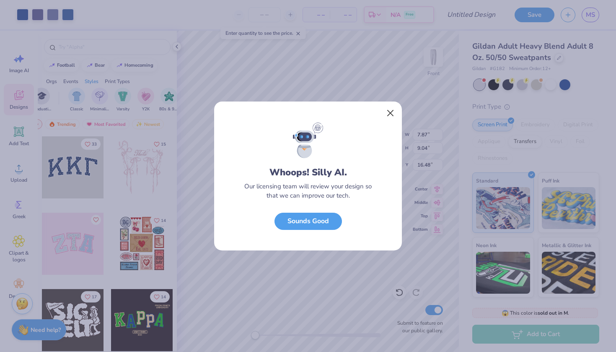
click at [389, 114] on button "Close" at bounding box center [391, 113] width 16 height 16
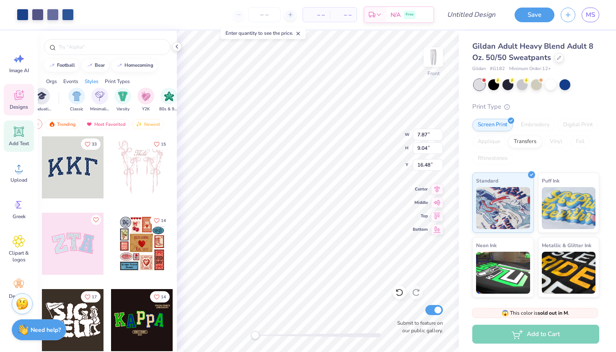
click at [19, 122] on div "Add Text" at bounding box center [19, 135] width 30 height 31
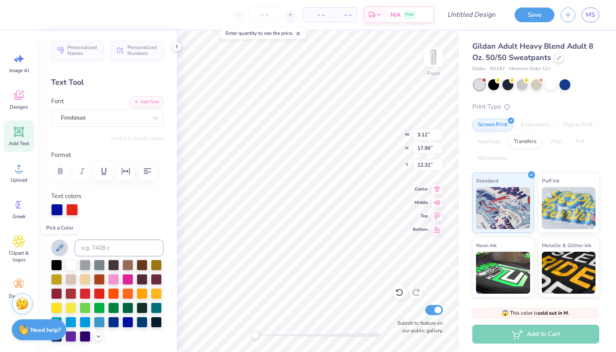
click at [61, 247] on icon at bounding box center [59, 247] width 7 height 7
click at [57, 212] on div at bounding box center [57, 209] width 12 height 12
click at [57, 247] on icon at bounding box center [59, 248] width 10 height 10
click at [71, 197] on label "Text colors" at bounding box center [66, 196] width 30 height 10
click at [70, 209] on div at bounding box center [72, 209] width 12 height 12
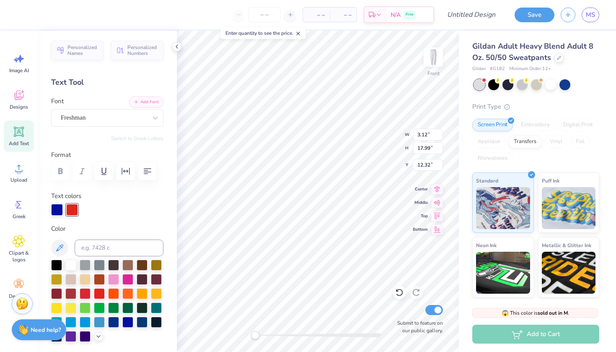
scroll to position [0, 0]
click at [85, 291] on div at bounding box center [85, 292] width 11 height 11
click at [54, 213] on div at bounding box center [57, 209] width 12 height 12
click at [59, 246] on icon at bounding box center [59, 248] width 10 height 10
click at [57, 213] on div at bounding box center [57, 209] width 12 height 12
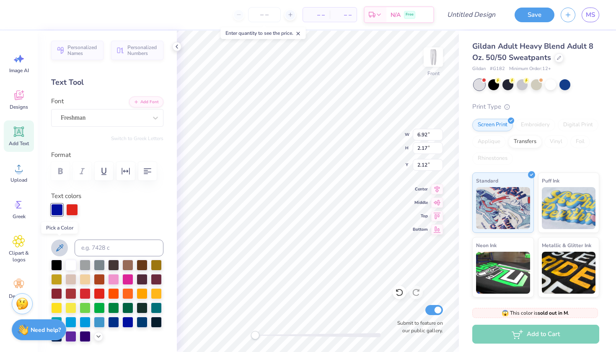
click at [64, 245] on icon at bounding box center [59, 248] width 10 height 10
click at [68, 206] on div at bounding box center [72, 209] width 12 height 12
click at [83, 293] on div at bounding box center [85, 292] width 11 height 11
click at [70, 207] on div at bounding box center [72, 209] width 12 height 12
click at [81, 293] on div at bounding box center [85, 292] width 11 height 11
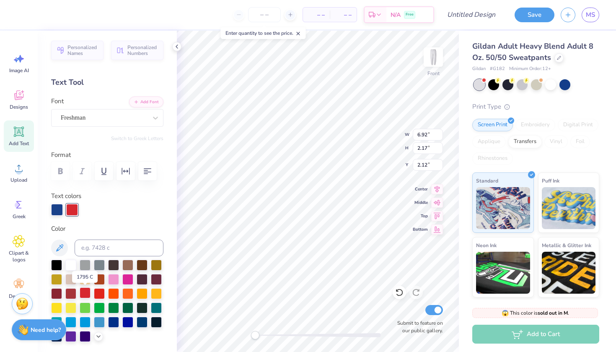
click at [81, 293] on div at bounding box center [85, 292] width 11 height 11
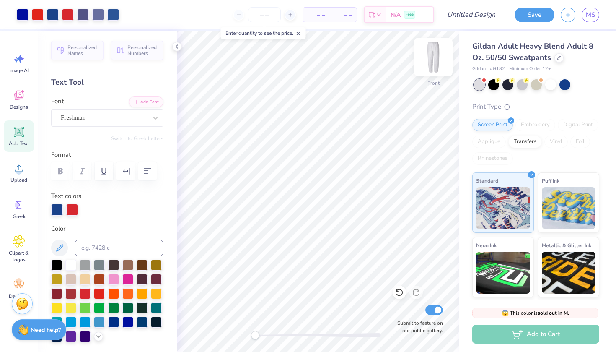
click at [431, 62] on img at bounding box center [434, 57] width 34 height 34
click at [431, 62] on img at bounding box center [433, 57] width 17 height 17
click at [424, 60] on img at bounding box center [434, 57] width 34 height 34
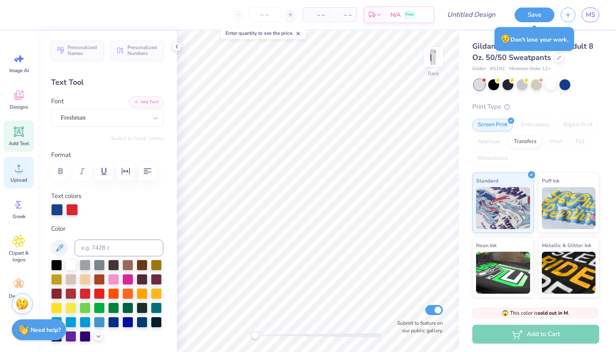
click at [12, 170] on div "Upload" at bounding box center [19, 172] width 30 height 31
click at [23, 181] on span "Upload" at bounding box center [18, 179] width 17 height 7
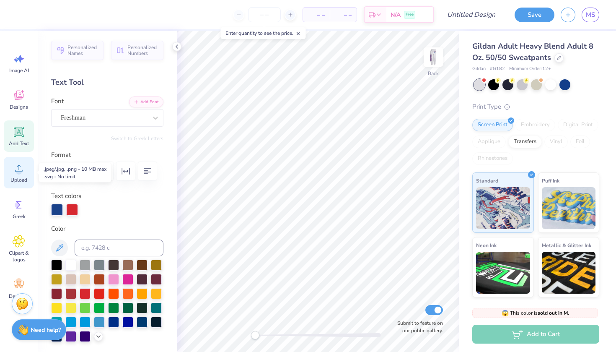
click at [17, 171] on icon at bounding box center [19, 168] width 8 height 7
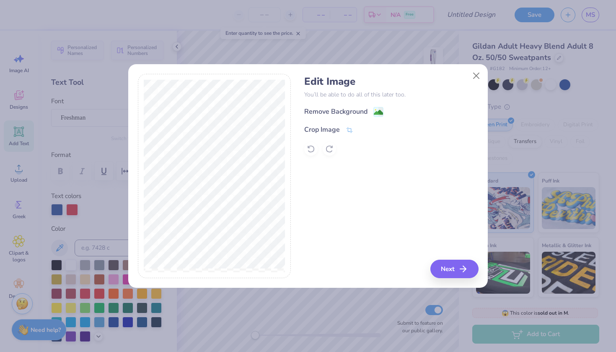
click at [334, 106] on div "Remove Background" at bounding box center [391, 111] width 174 height 10
click at [334, 111] on div "Remove Background" at bounding box center [335, 112] width 63 height 10
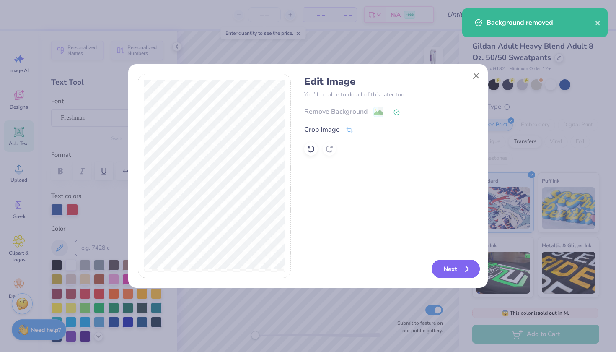
click at [443, 267] on button "Next" at bounding box center [456, 268] width 48 height 18
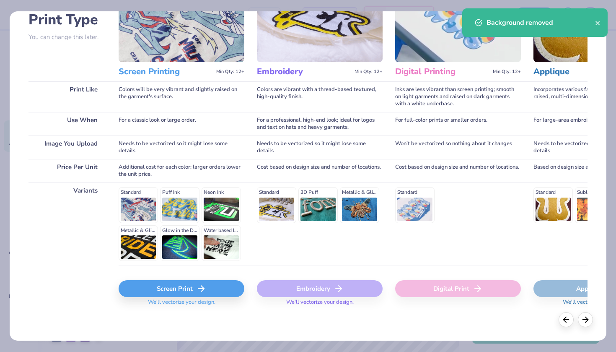
scroll to position [66, 0]
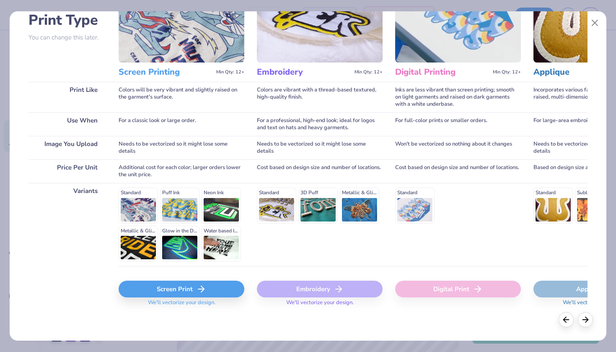
click at [175, 286] on div "Screen Print" at bounding box center [182, 288] width 126 height 17
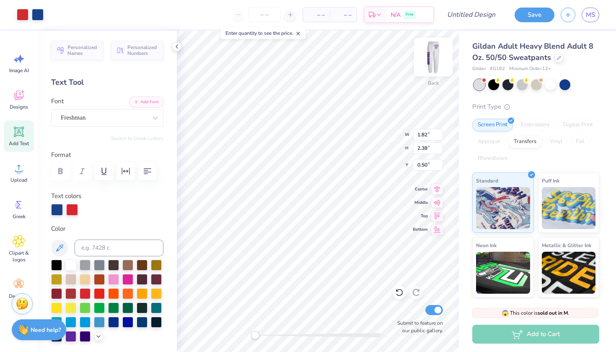
click at [441, 52] on img at bounding box center [434, 57] width 34 height 34
click at [437, 60] on img at bounding box center [434, 57] width 34 height 34
click at [431, 65] on img at bounding box center [434, 57] width 34 height 34
click at [431, 65] on img at bounding box center [433, 57] width 17 height 17
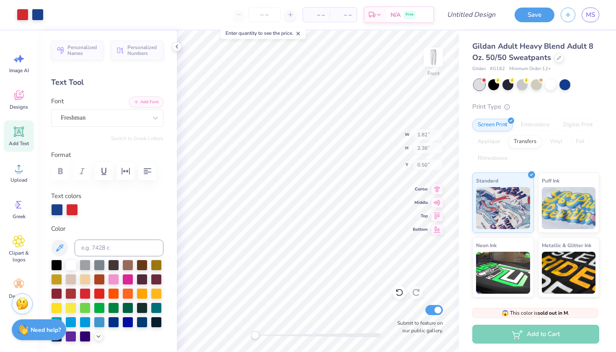
click at [431, 65] on img at bounding box center [433, 57] width 17 height 17
click at [430, 64] on img at bounding box center [434, 57] width 34 height 34
click at [431, 55] on img at bounding box center [434, 57] width 34 height 34
drag, startPoint x: 255, startPoint y: 335, endPoint x: 312, endPoint y: 334, distance: 57.0
click at [312, 334] on div "Accessibility label" at bounding box center [314, 335] width 8 height 8
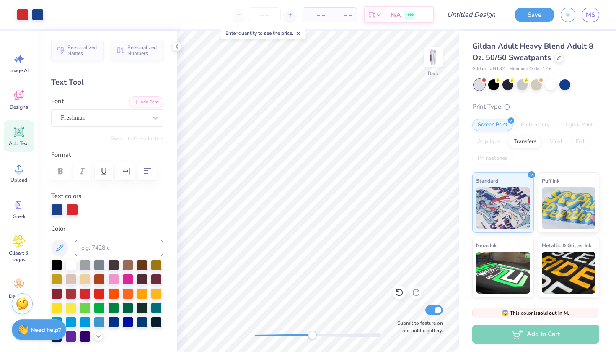
click at [258, 333] on div "Back Submit to feature on our public gallery." at bounding box center [318, 191] width 282 height 321
click at [246, 342] on div "Back Submit to feature on our public gallery." at bounding box center [318, 191] width 282 height 321
click at [432, 57] on img at bounding box center [434, 57] width 34 height 34
click at [439, 55] on img at bounding box center [434, 57] width 34 height 34
click at [431, 67] on div at bounding box center [433, 57] width 39 height 39
